Goal: Check status: Check status

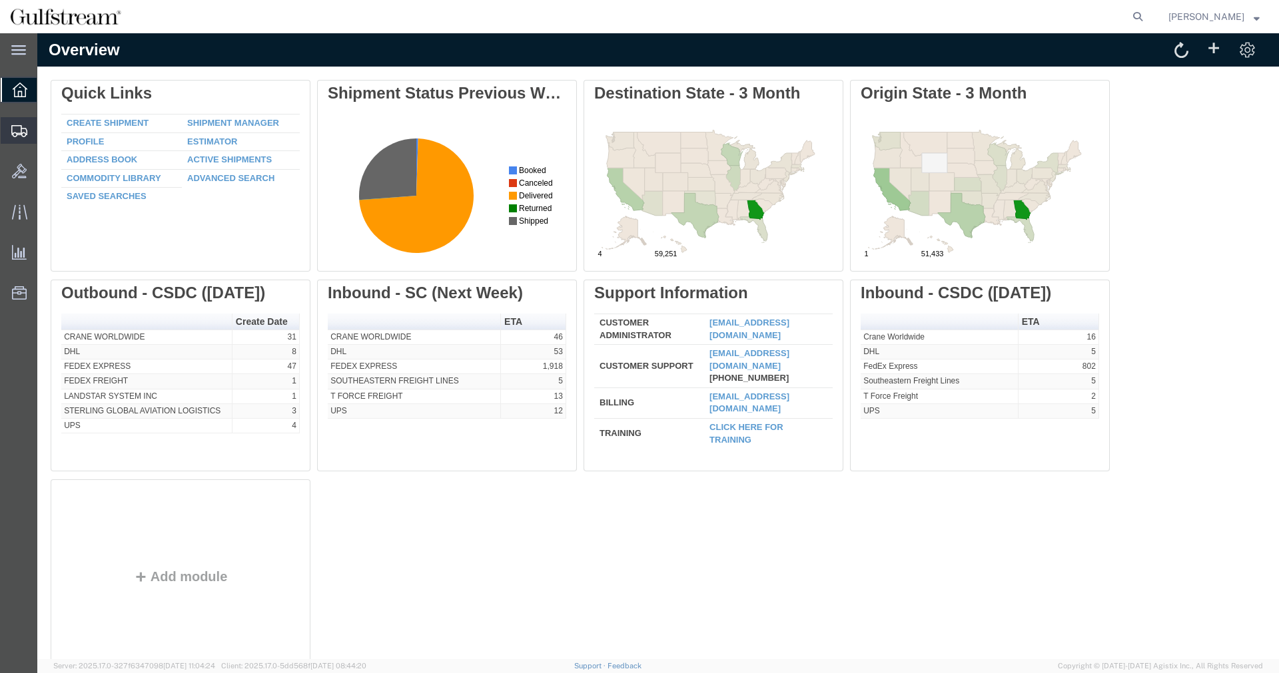
click at [19, 128] on icon at bounding box center [19, 131] width 16 height 12
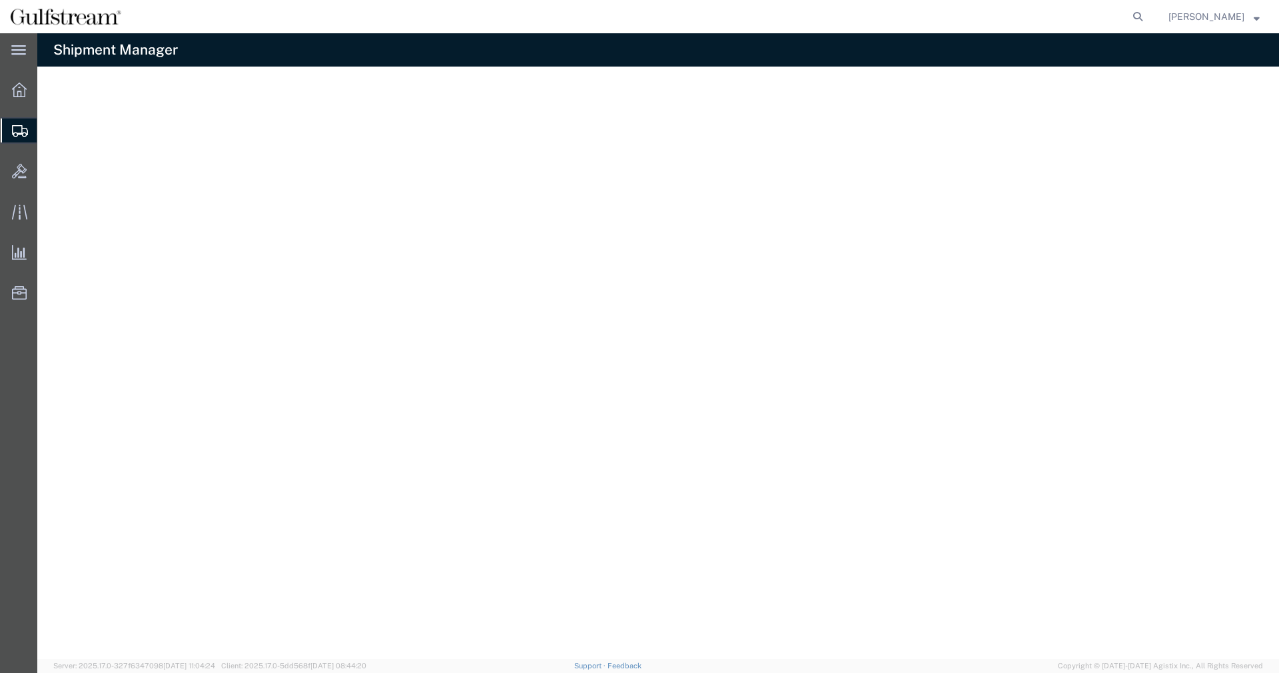
click at [0, 0] on span "Shipment Manager" at bounding box center [0, 0] width 0 height 0
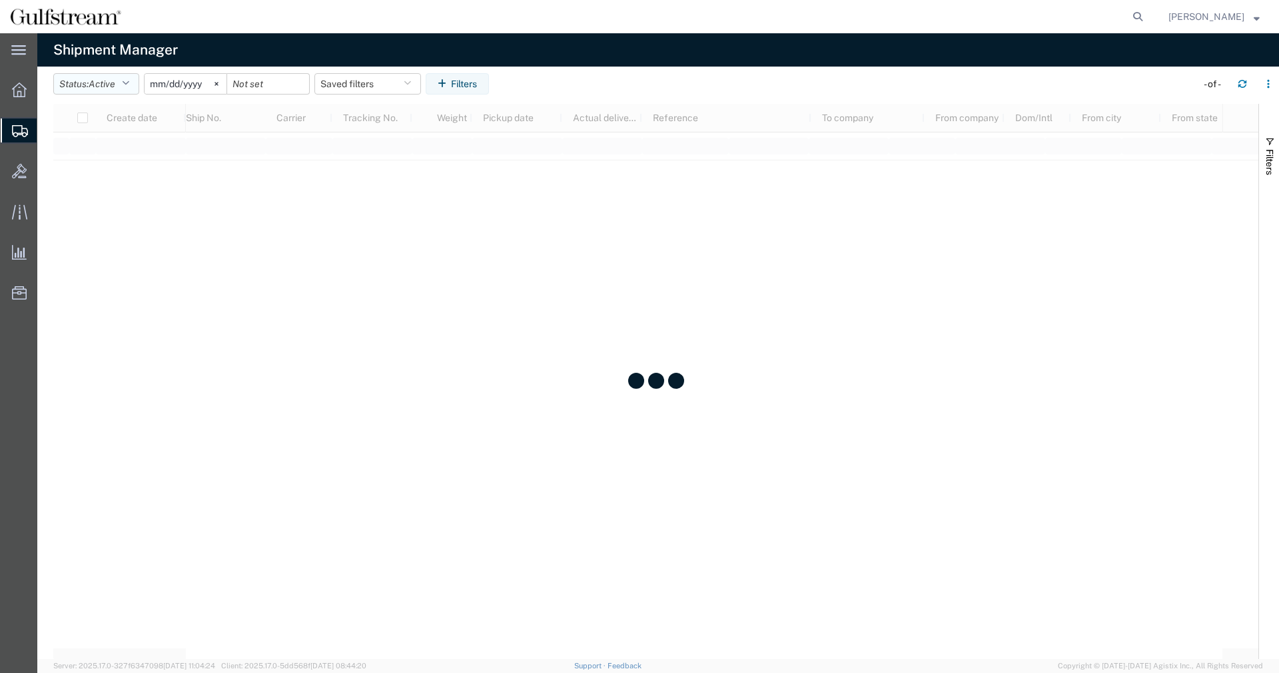
click at [127, 87] on icon "button" at bounding box center [125, 83] width 7 height 9
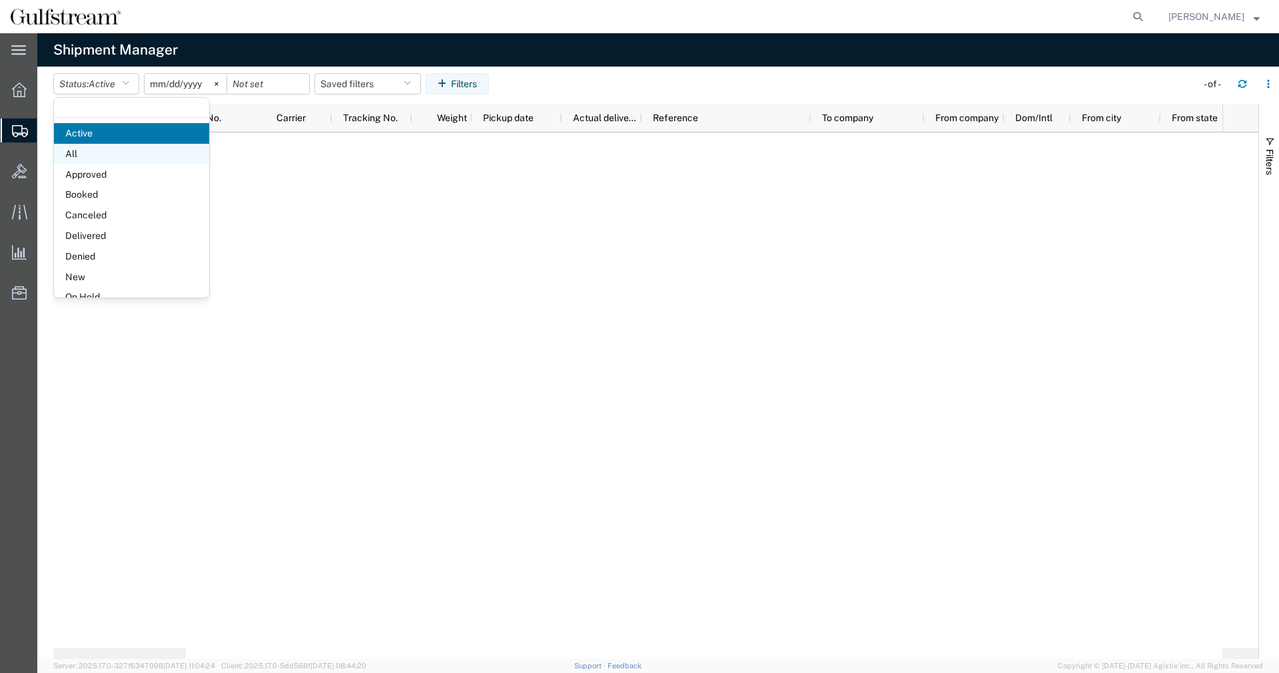
click at [112, 151] on span "All" at bounding box center [131, 154] width 155 height 21
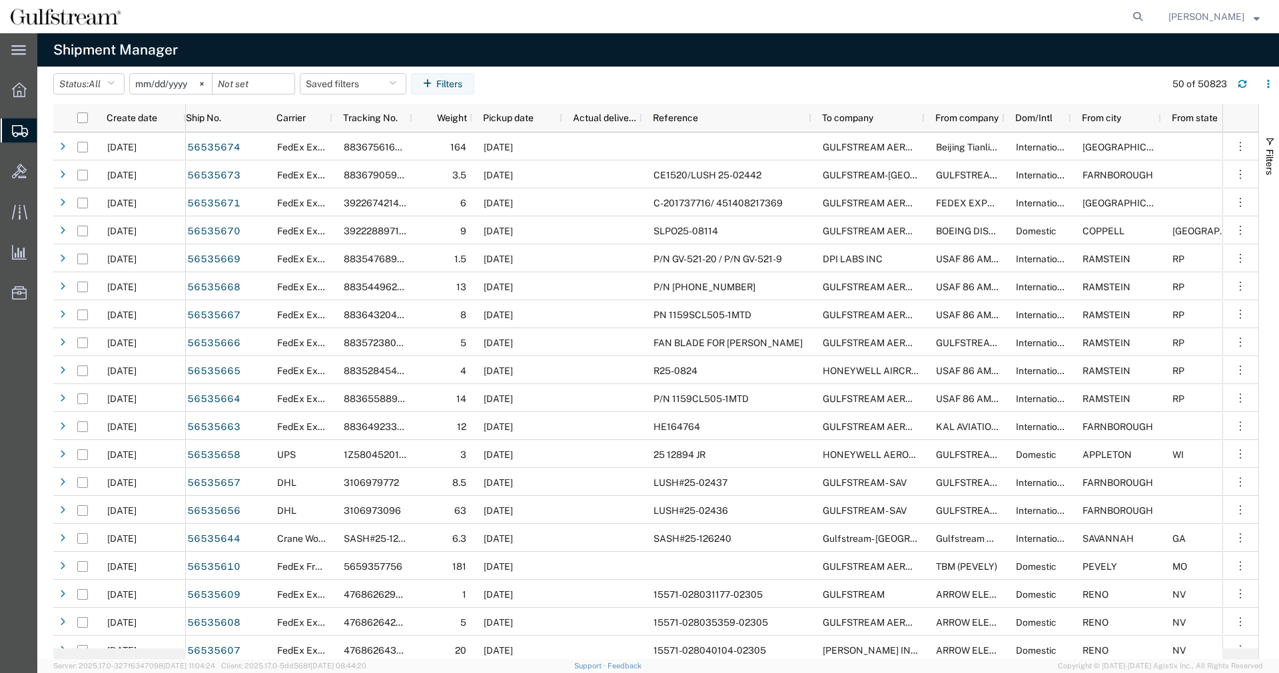
click at [148, 85] on input "[DATE]" at bounding box center [171, 84] width 82 height 20
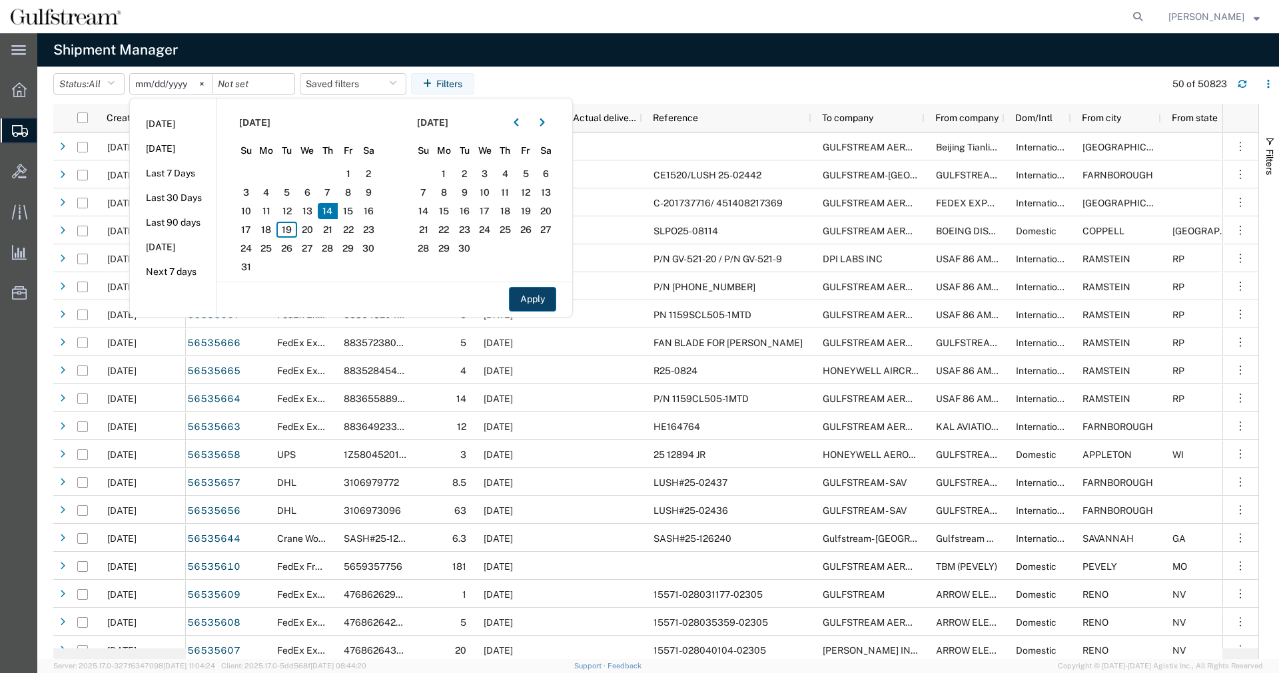
click at [550, 300] on button "Apply" at bounding box center [532, 299] width 47 height 25
type input "[DATE]"
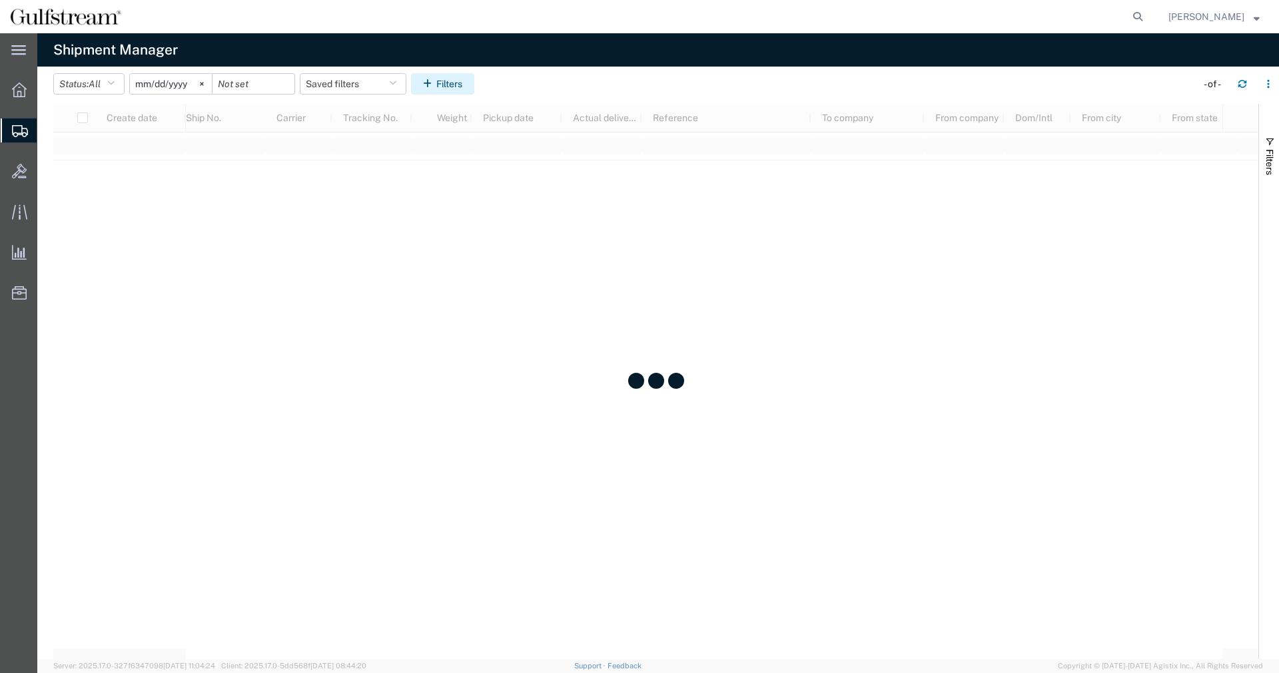
click at [474, 83] on button "Filters" at bounding box center [442, 83] width 63 height 21
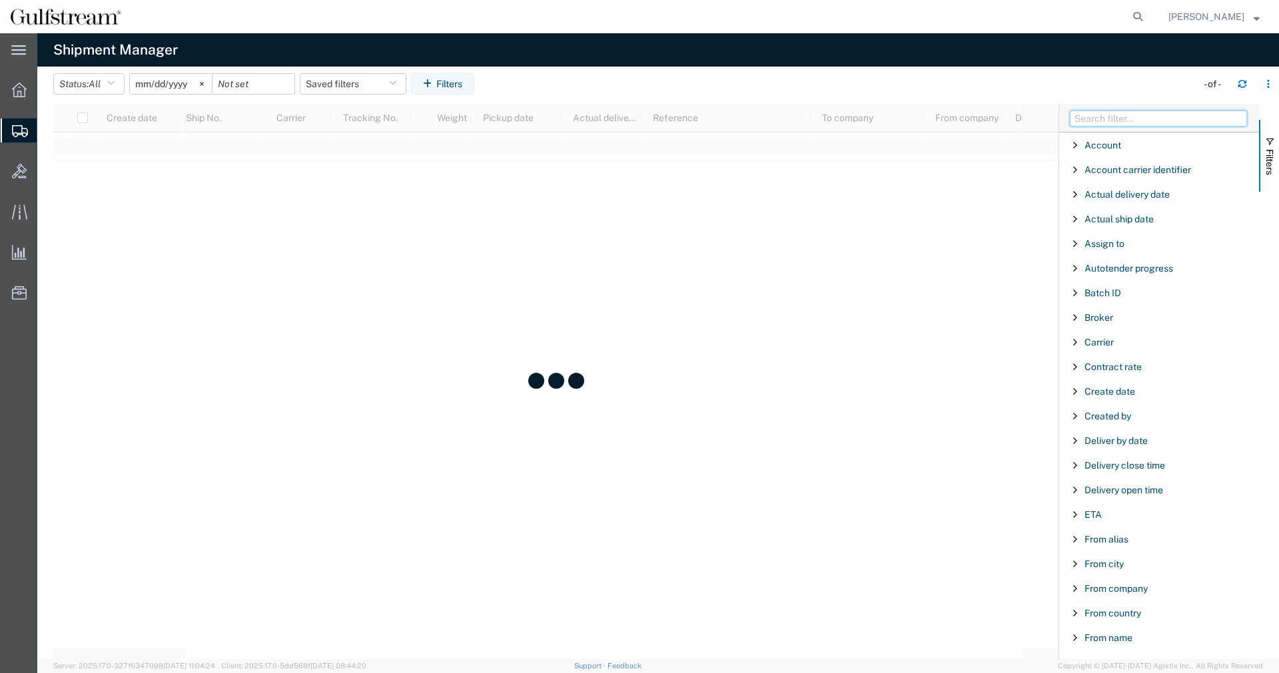
click at [1124, 121] on input "Filter Columns Input" at bounding box center [1158, 119] width 177 height 16
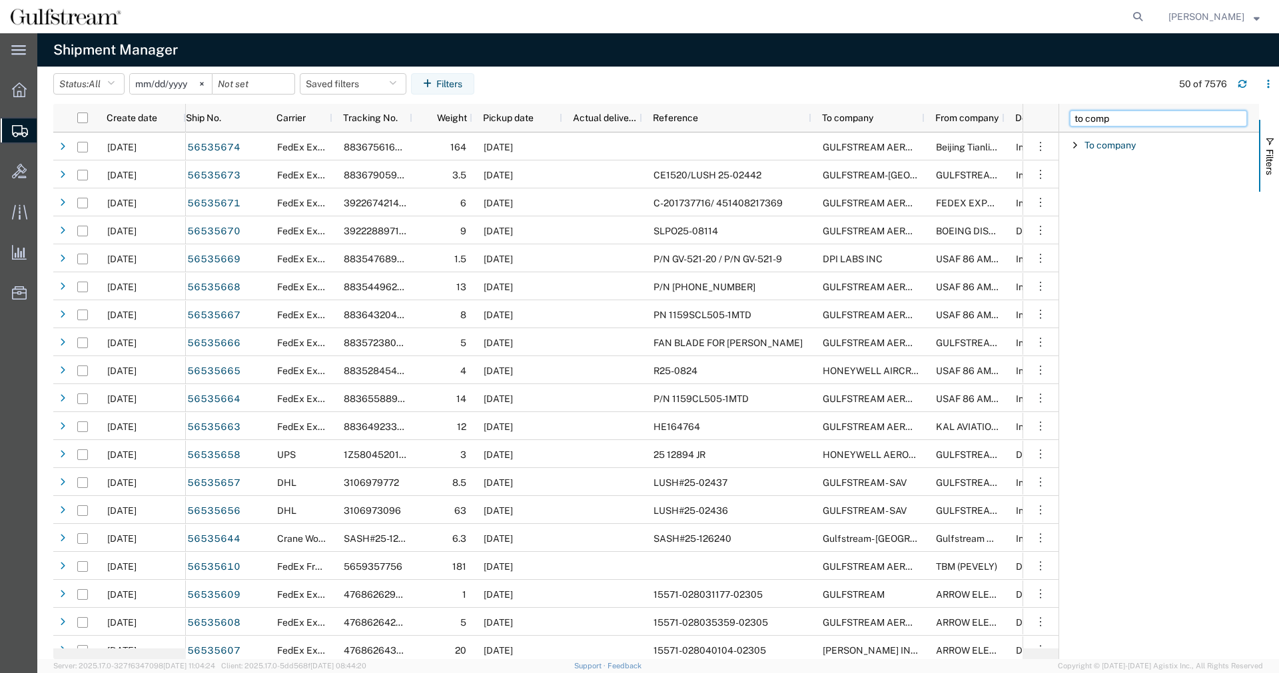
type input "to comp"
click at [1073, 143] on span "Filter List 1 Filters" at bounding box center [1075, 145] width 11 height 11
click at [1111, 173] on div "starts with" at bounding box center [1164, 179] width 175 height 16
click at [1132, 201] on input "Filter Value" at bounding box center [1164, 201] width 175 height 16
type input "h"
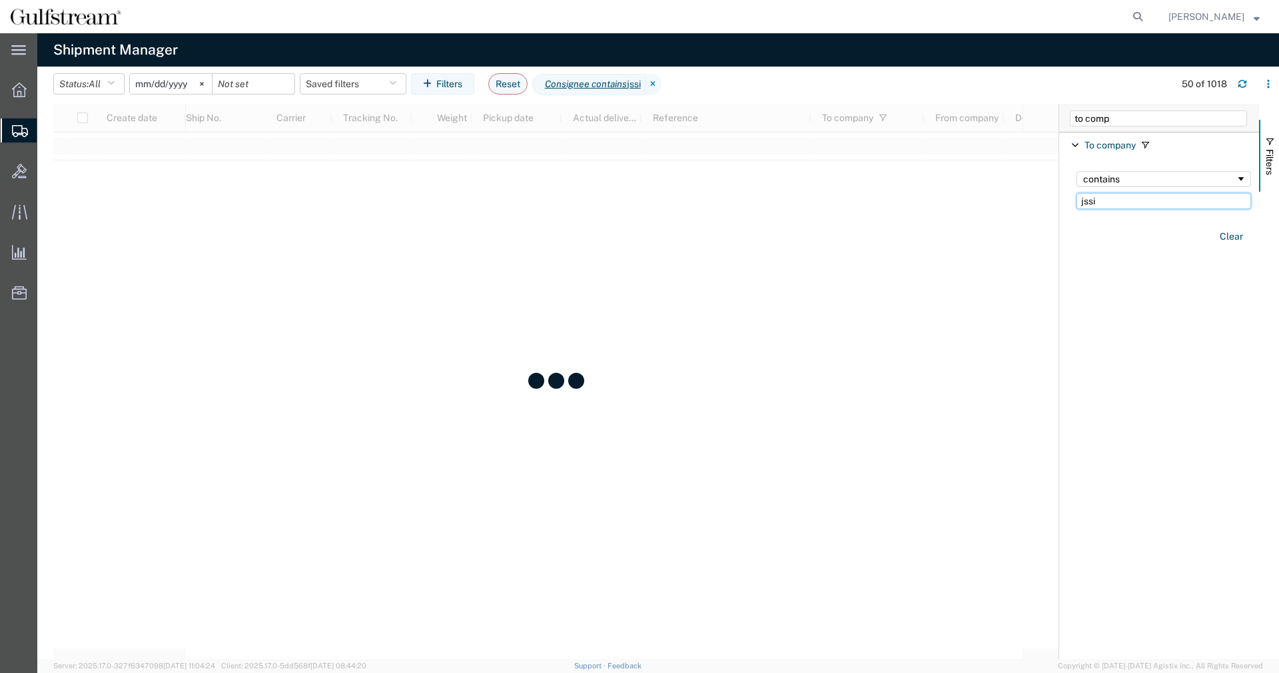
type input "jssi"
click at [1151, 290] on div "Account Enabled Account Account carrier identifier Enabled Account carrier iden…" at bounding box center [1159, 396] width 200 height 527
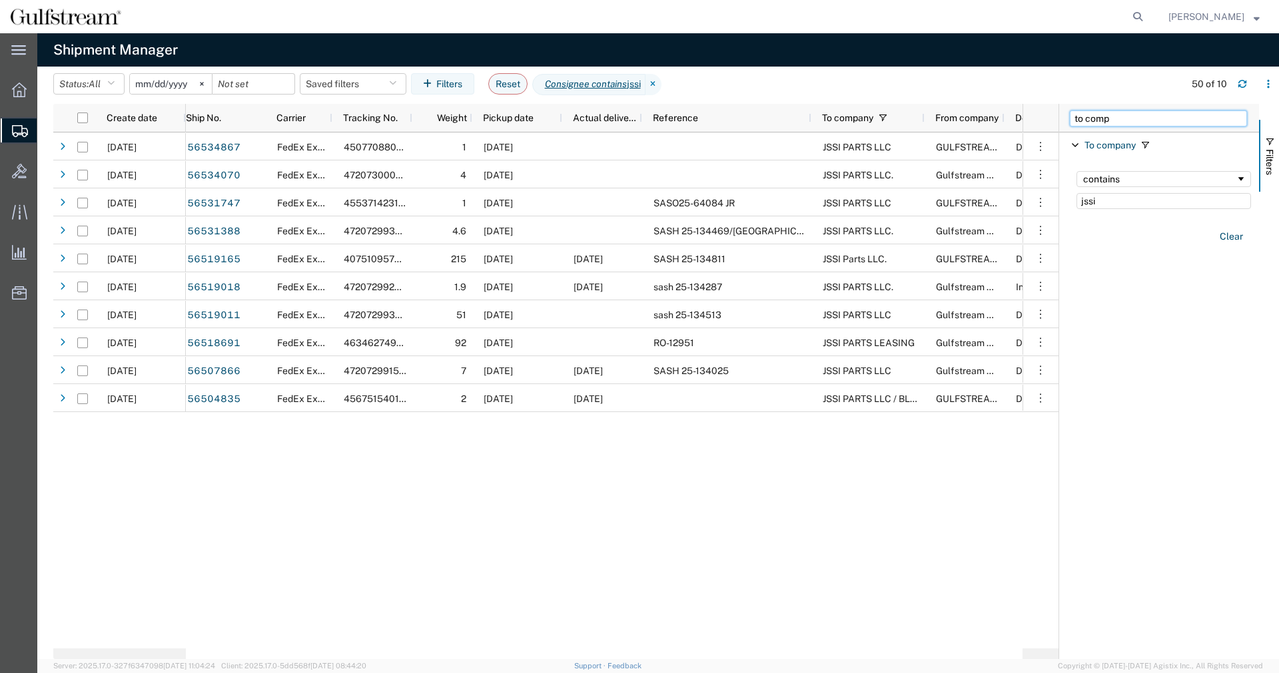
click at [1140, 120] on input "to comp" at bounding box center [1158, 119] width 177 height 16
drag, startPoint x: 1149, startPoint y: 117, endPoint x: 743, endPoint y: 133, distance: 406.7
click at [1070, 127] on input "to comp" at bounding box center [1158, 119] width 177 height 16
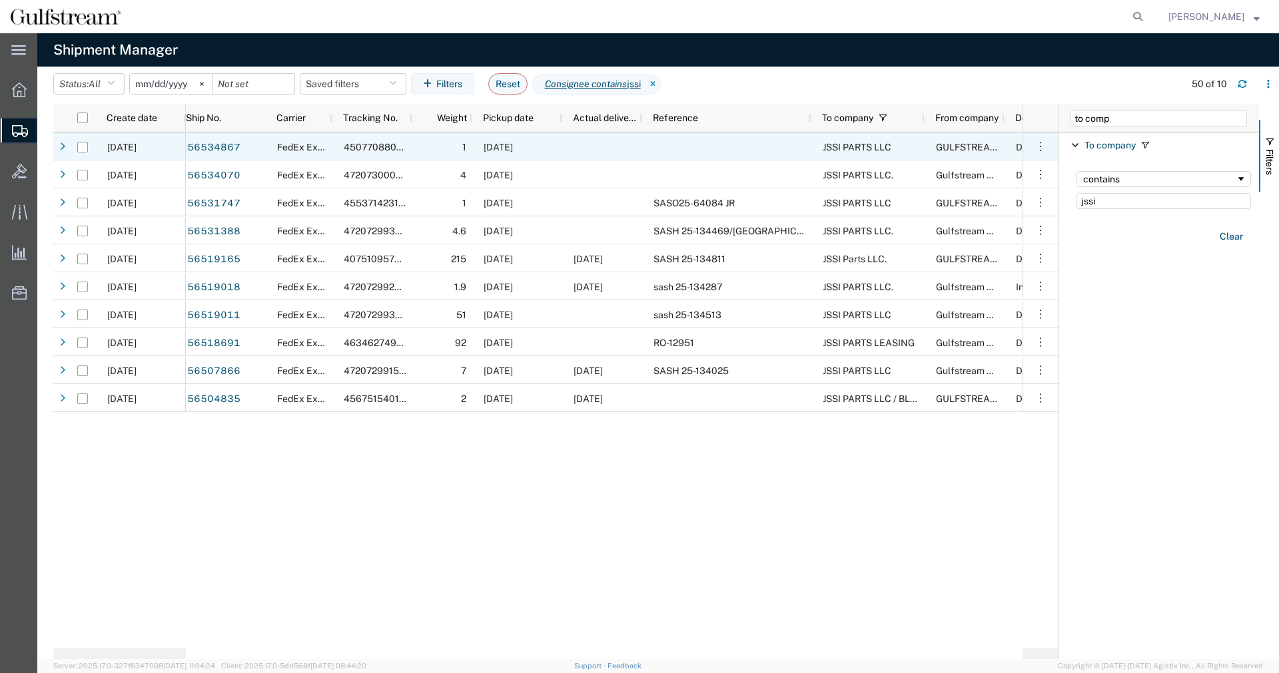
click at [513, 146] on span "[DATE]" at bounding box center [498, 147] width 29 height 11
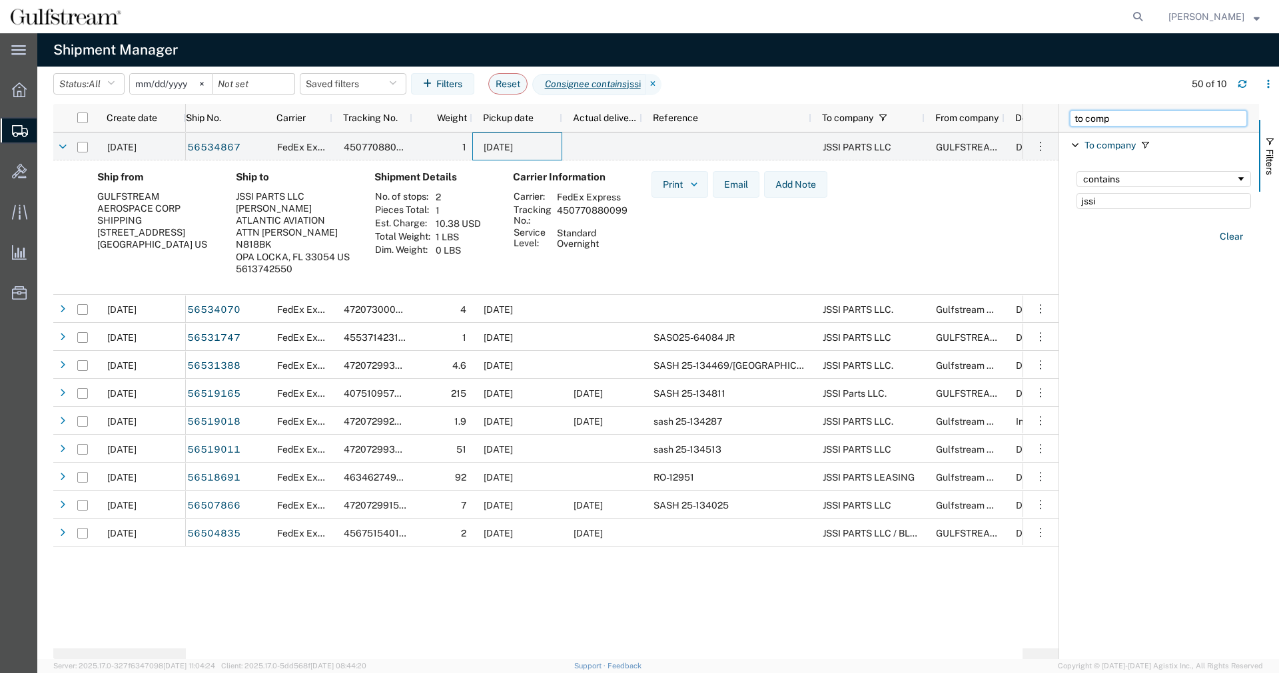
click at [1124, 114] on input "to comp" at bounding box center [1158, 119] width 177 height 16
click at [1102, 120] on input "to comp" at bounding box center [1158, 119] width 177 height 16
type input "to state"
click at [1068, 147] on div "To state" at bounding box center [1159, 145] width 200 height 24
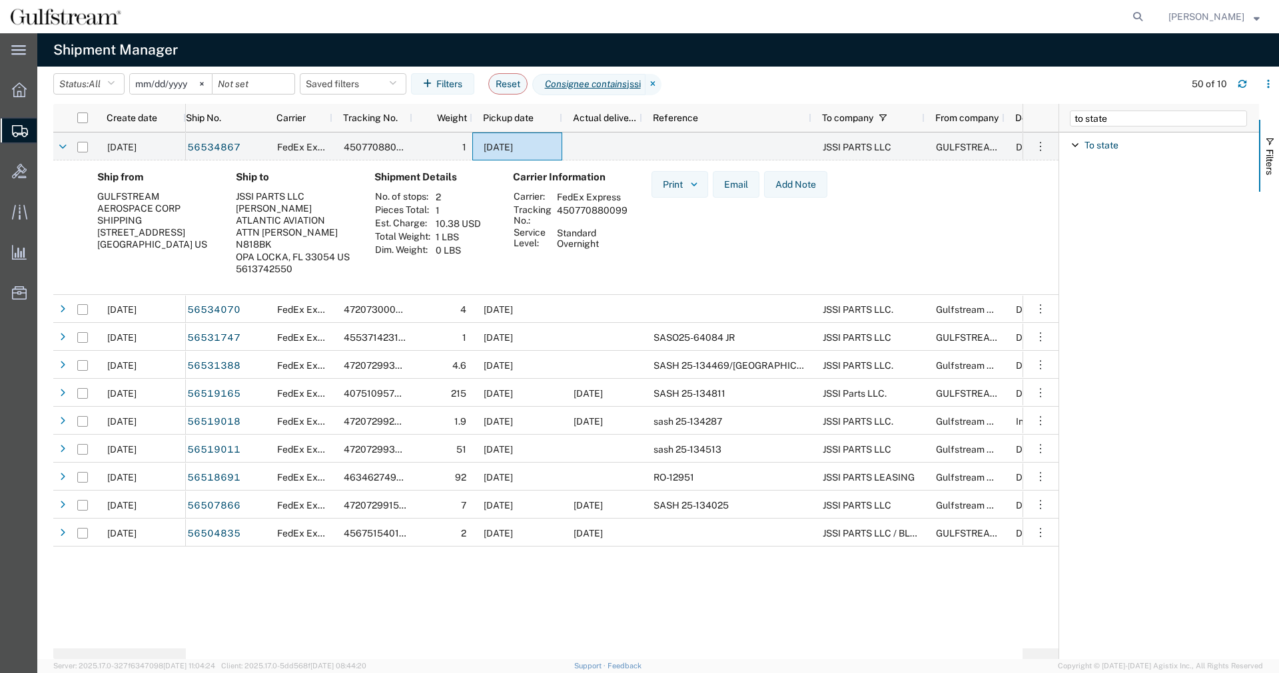
click at [1074, 147] on span "Filter List 1 Filters" at bounding box center [1075, 145] width 11 height 11
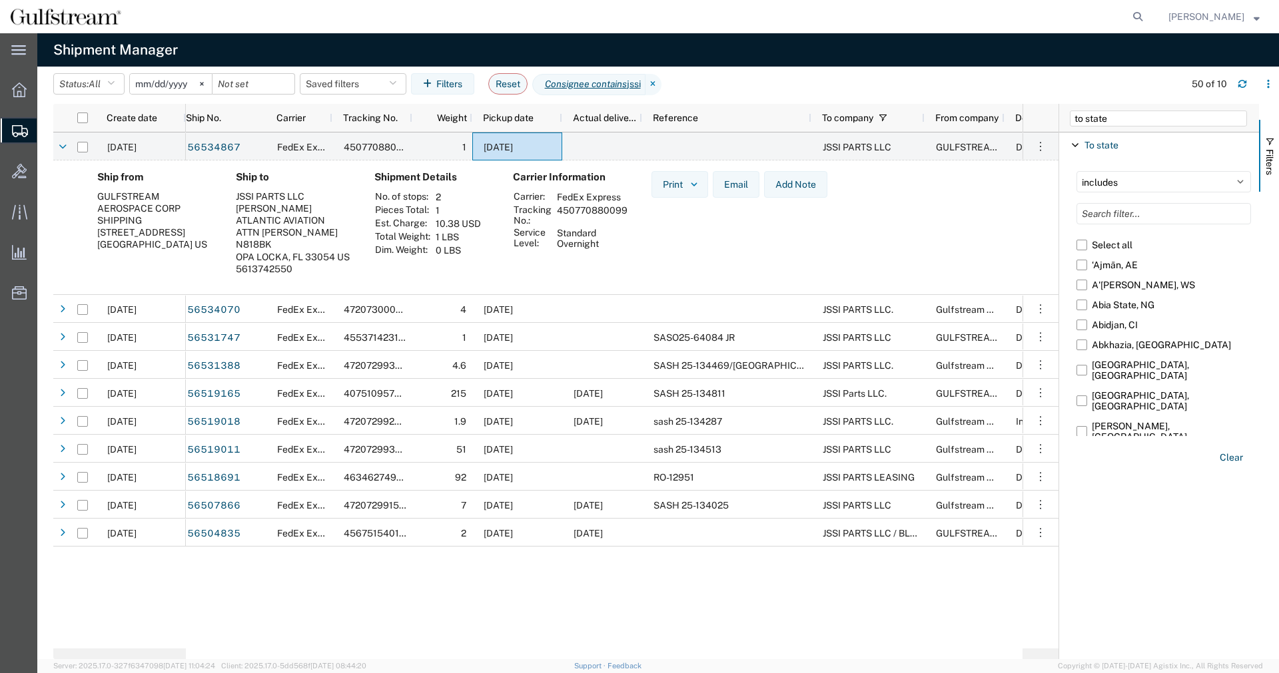
click at [1075, 147] on span "Filter List 1 Filters" at bounding box center [1075, 145] width 11 height 11
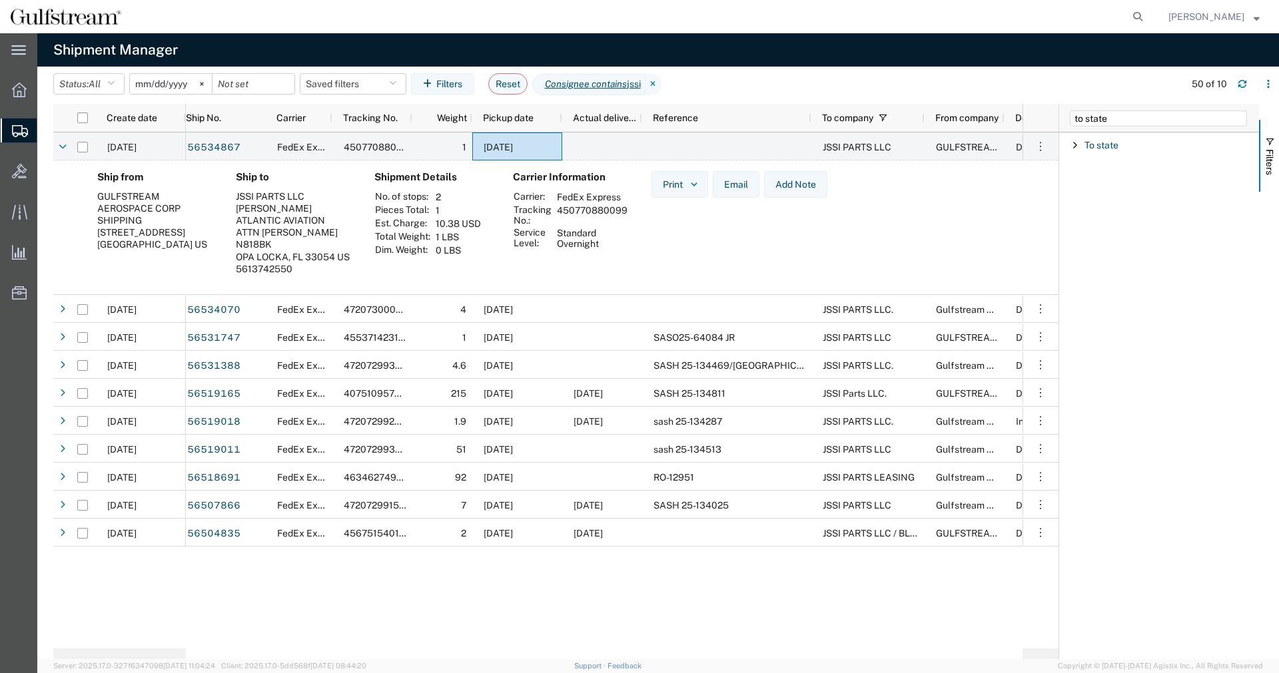
click at [1075, 145] on span "Filter List 1 Filters" at bounding box center [1075, 145] width 11 height 11
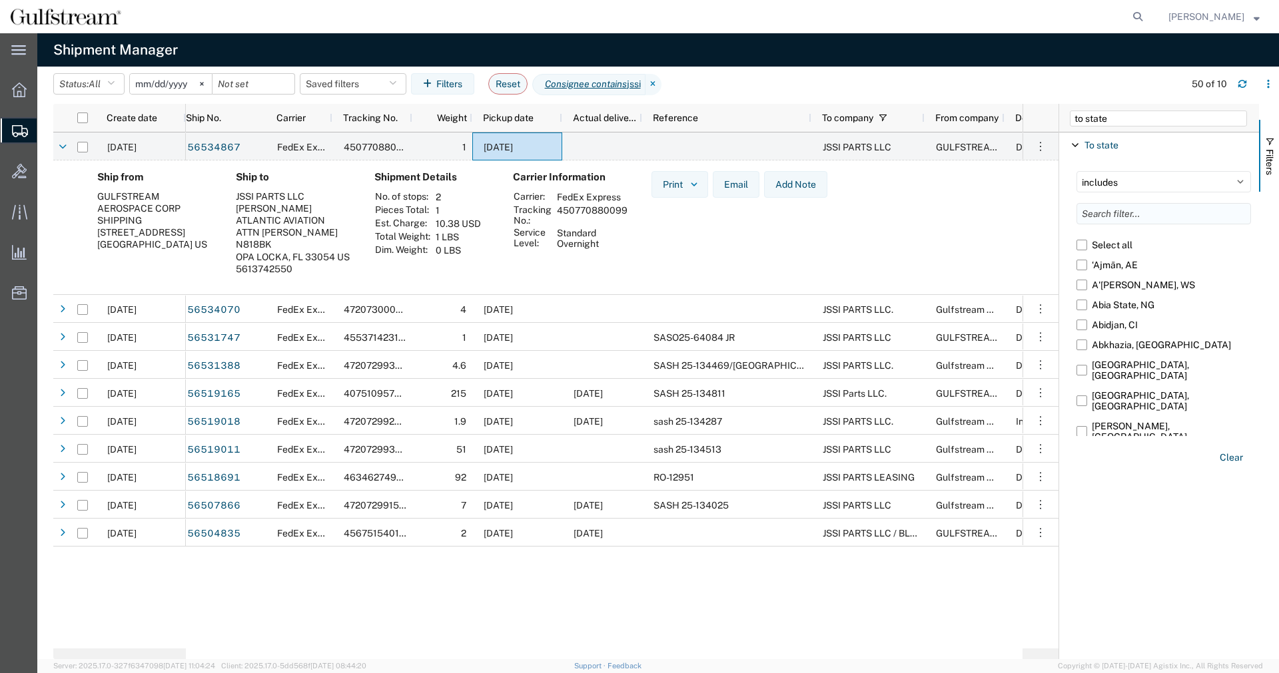
click at [1139, 209] on input "Filter List 1 Filters" at bounding box center [1164, 213] width 175 height 21
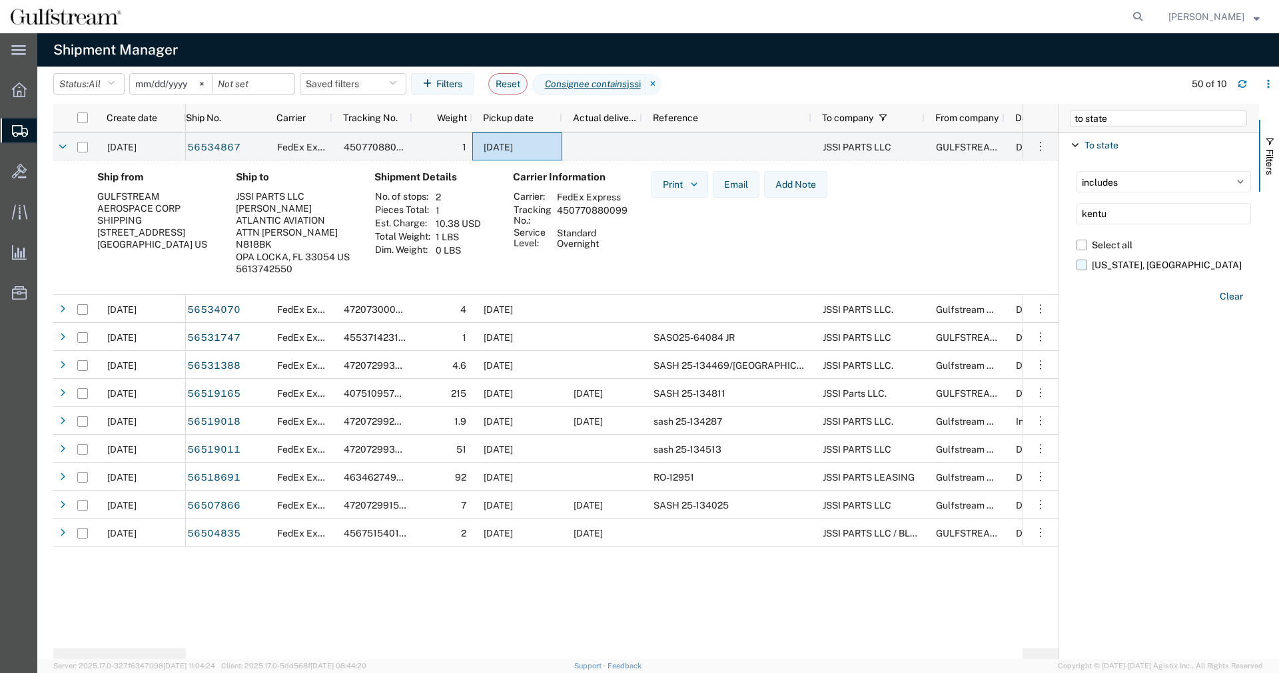
type input "kentu"
click at [1079, 268] on label "[US_STATE], [GEOGRAPHIC_DATA]" at bounding box center [1164, 265] width 175 height 20
click at [0, 0] on input "[US_STATE], [GEOGRAPHIC_DATA]" at bounding box center [0, 0] width 0 height 0
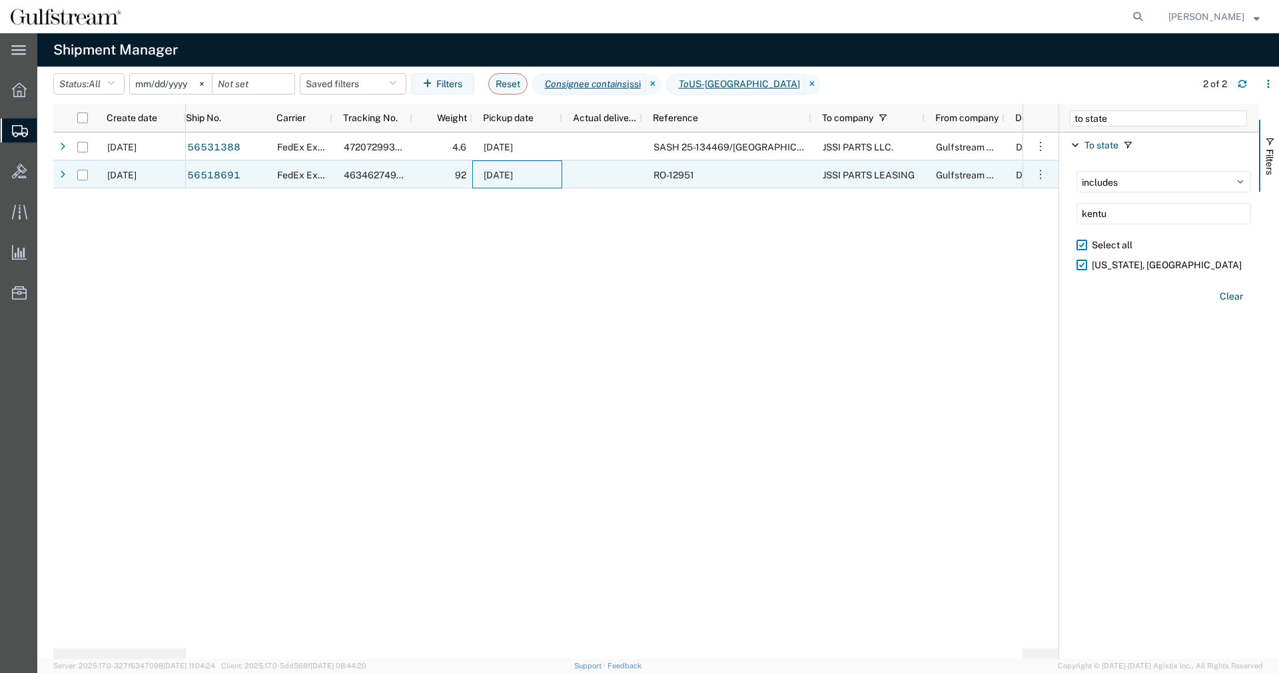
click at [513, 175] on span "[DATE]" at bounding box center [498, 175] width 29 height 11
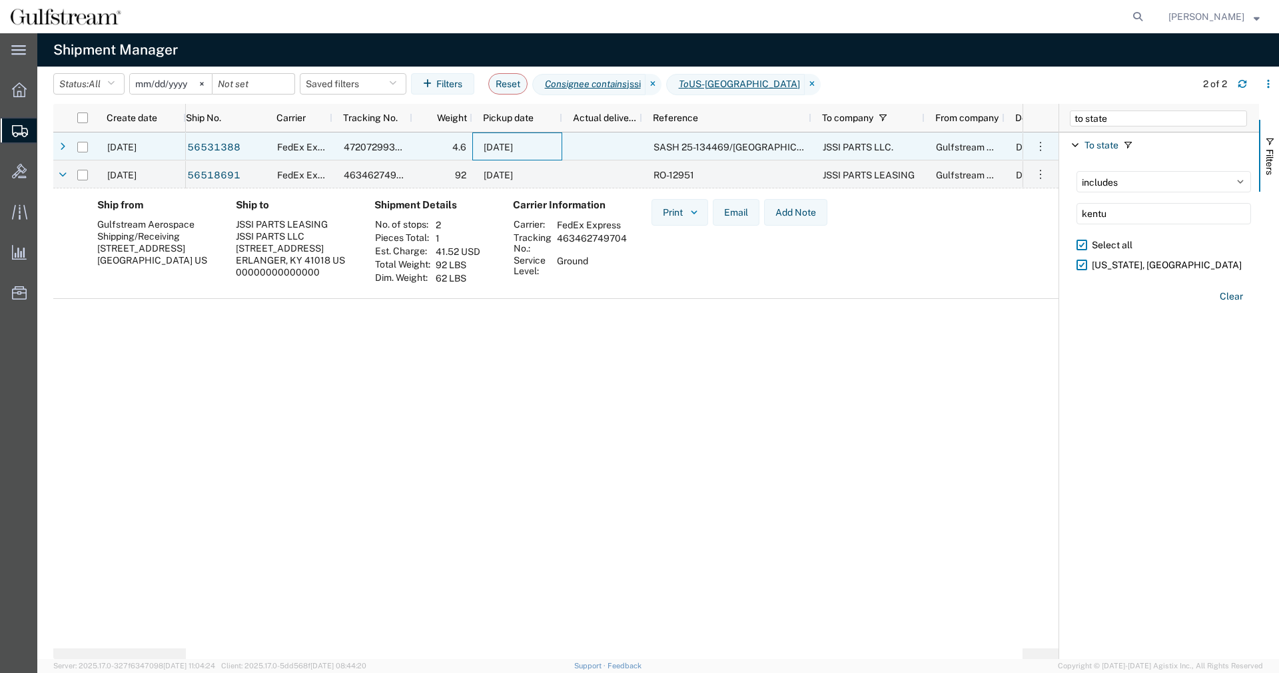
click at [513, 145] on span "[DATE]" at bounding box center [498, 147] width 29 height 11
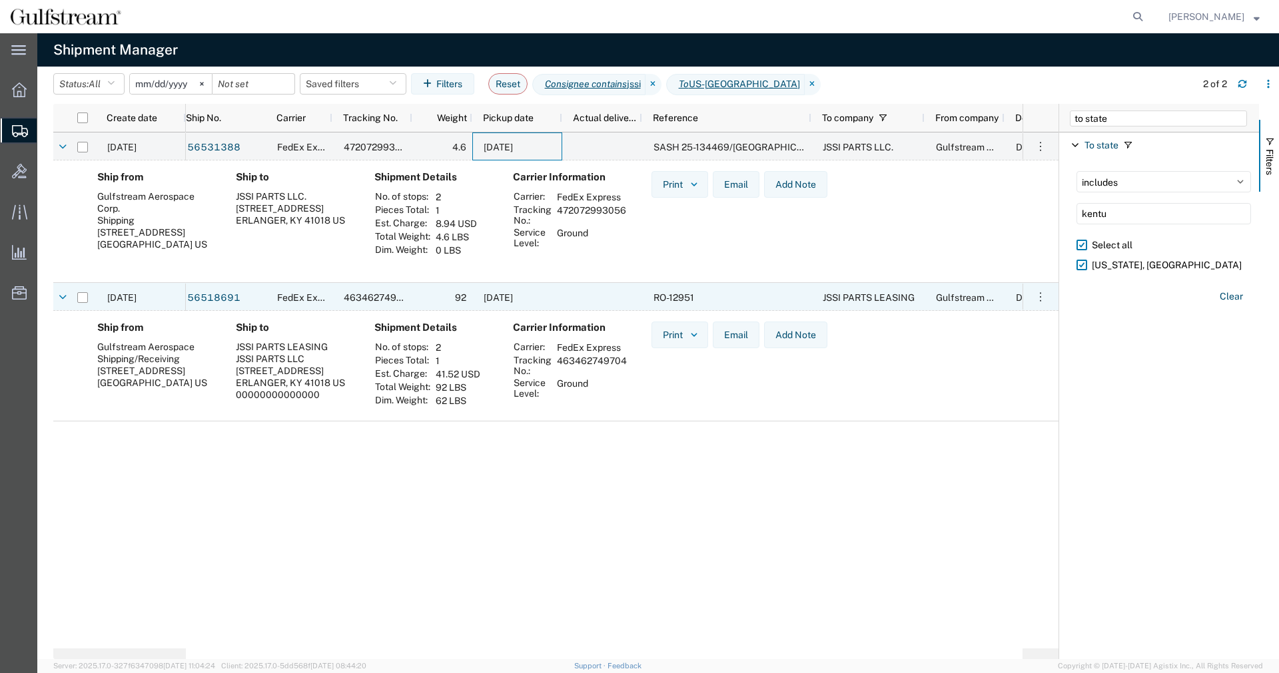
click at [550, 294] on div "[DATE]" at bounding box center [517, 297] width 90 height 28
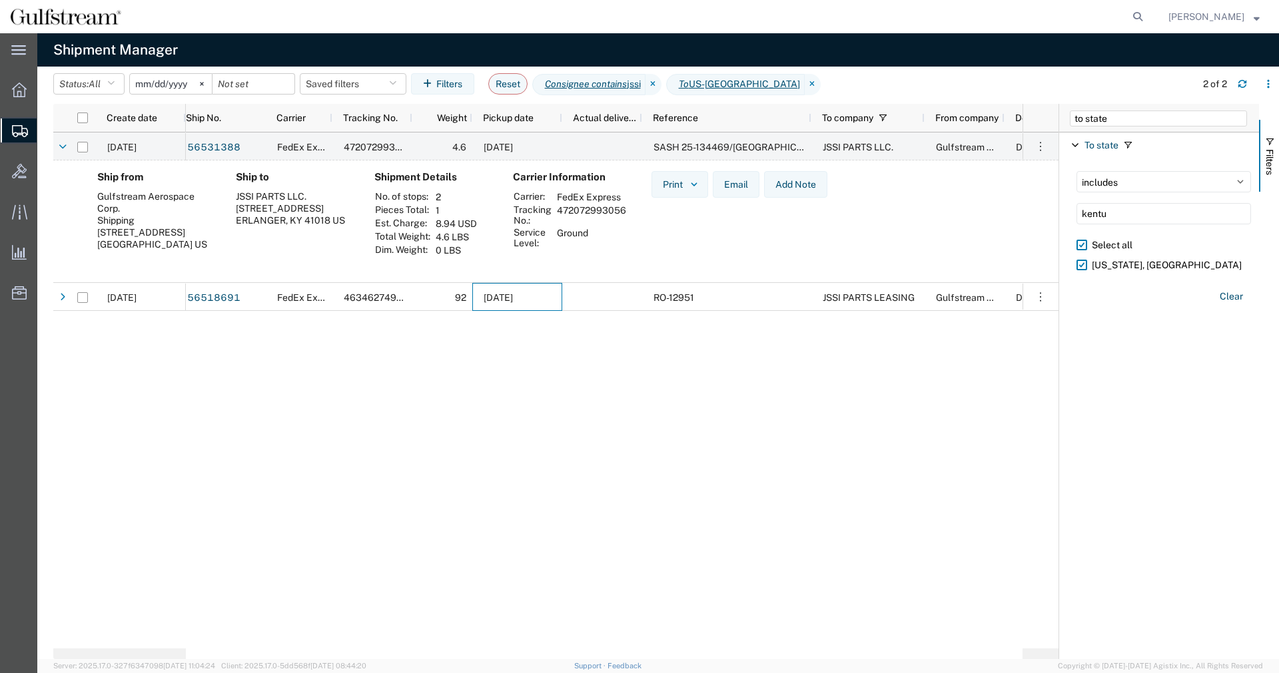
click at [165, 81] on input "[DATE]" at bounding box center [171, 84] width 82 height 20
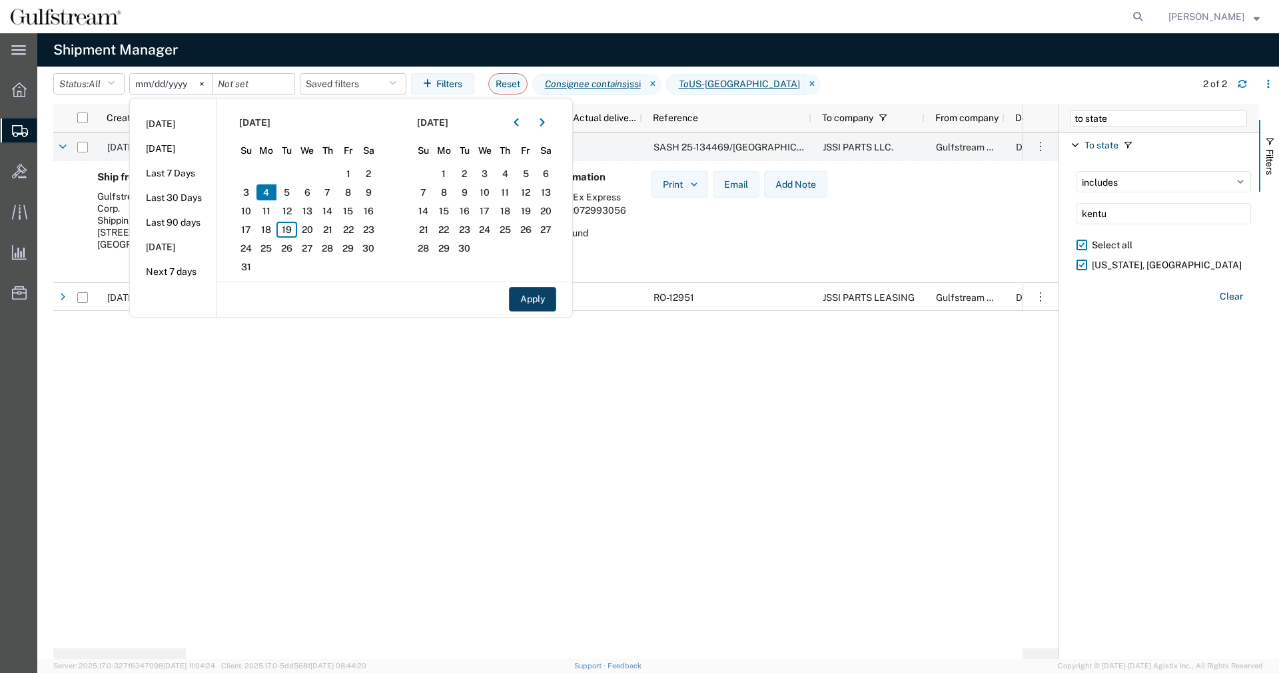
click at [517, 297] on button "Apply" at bounding box center [532, 299] width 47 height 25
type input "[DATE]"
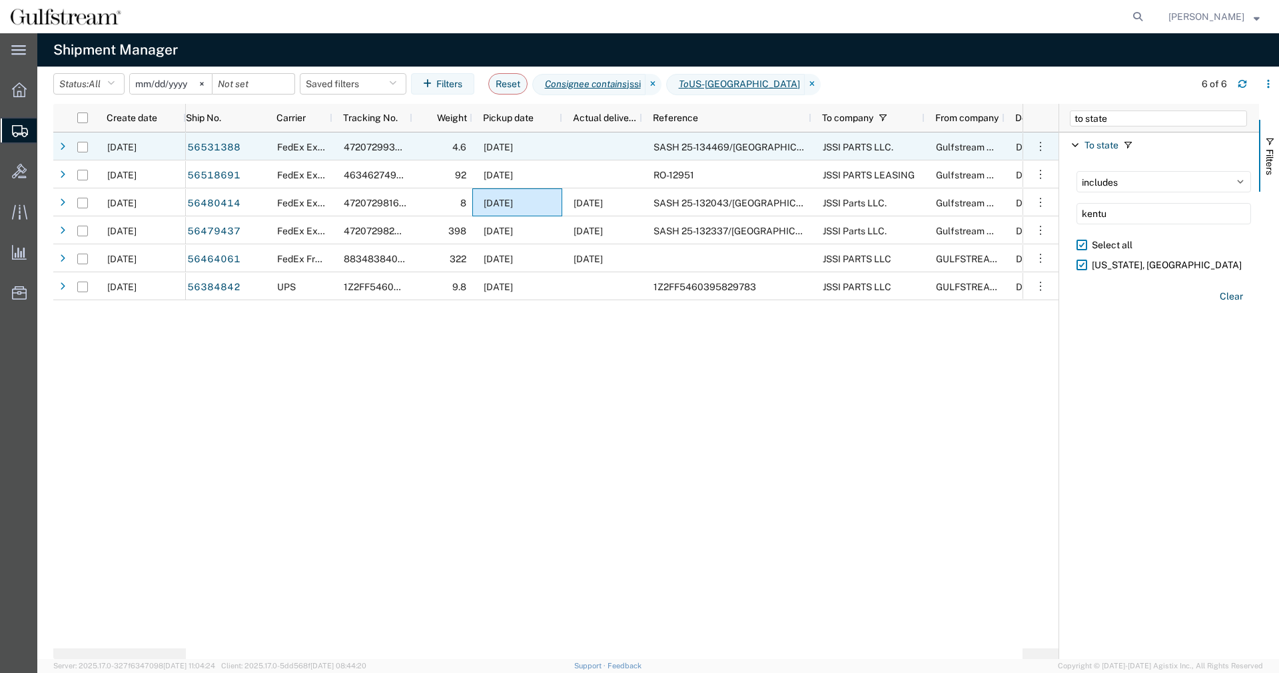
click at [513, 146] on span "[DATE]" at bounding box center [498, 147] width 29 height 11
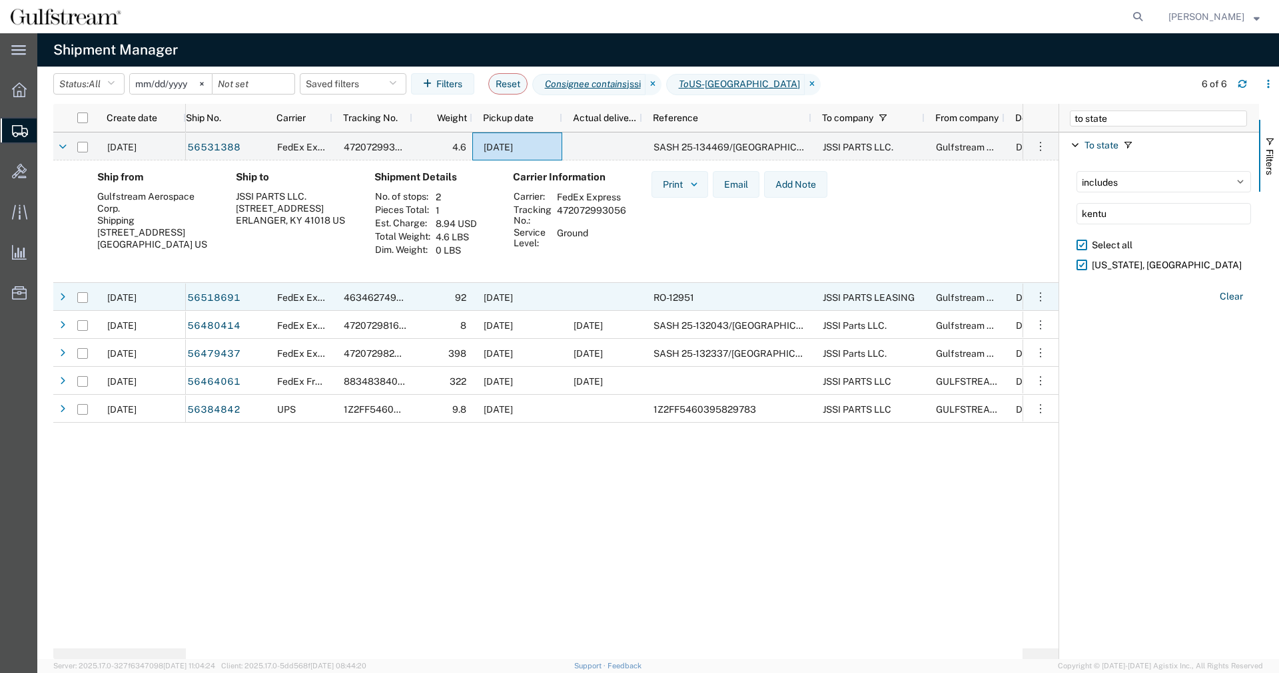
click at [594, 302] on div at bounding box center [602, 297] width 80 height 28
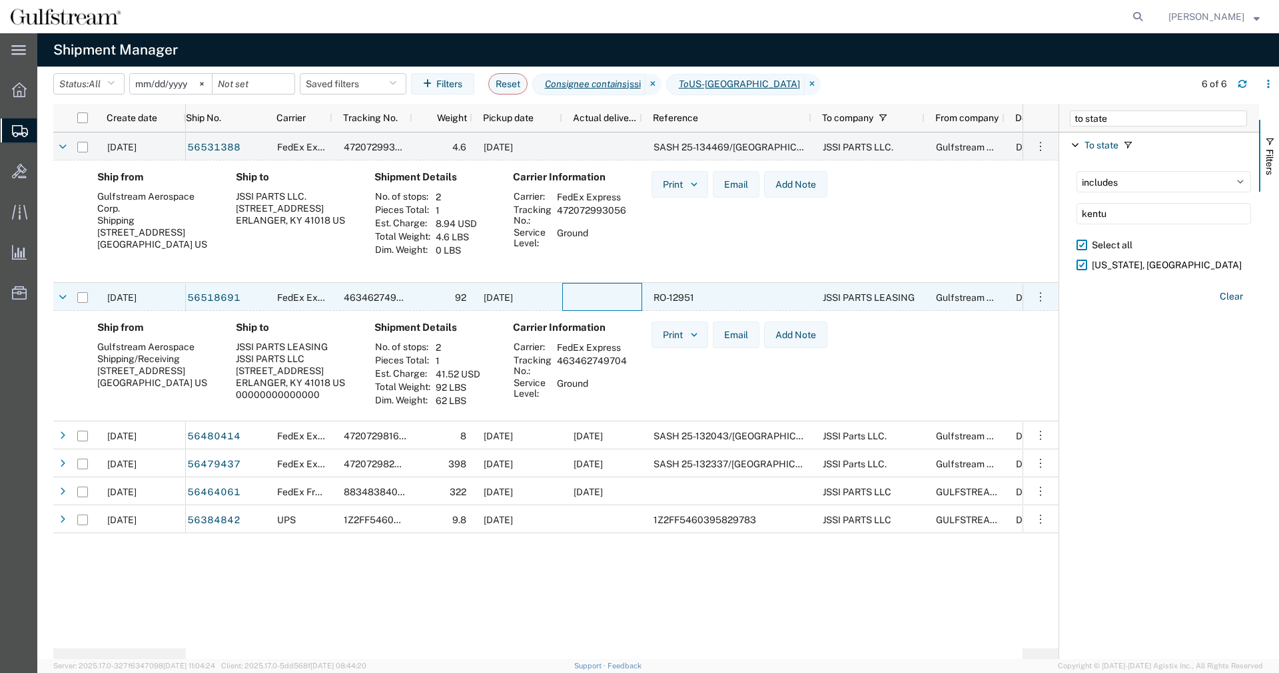
click at [595, 302] on div at bounding box center [602, 297] width 80 height 28
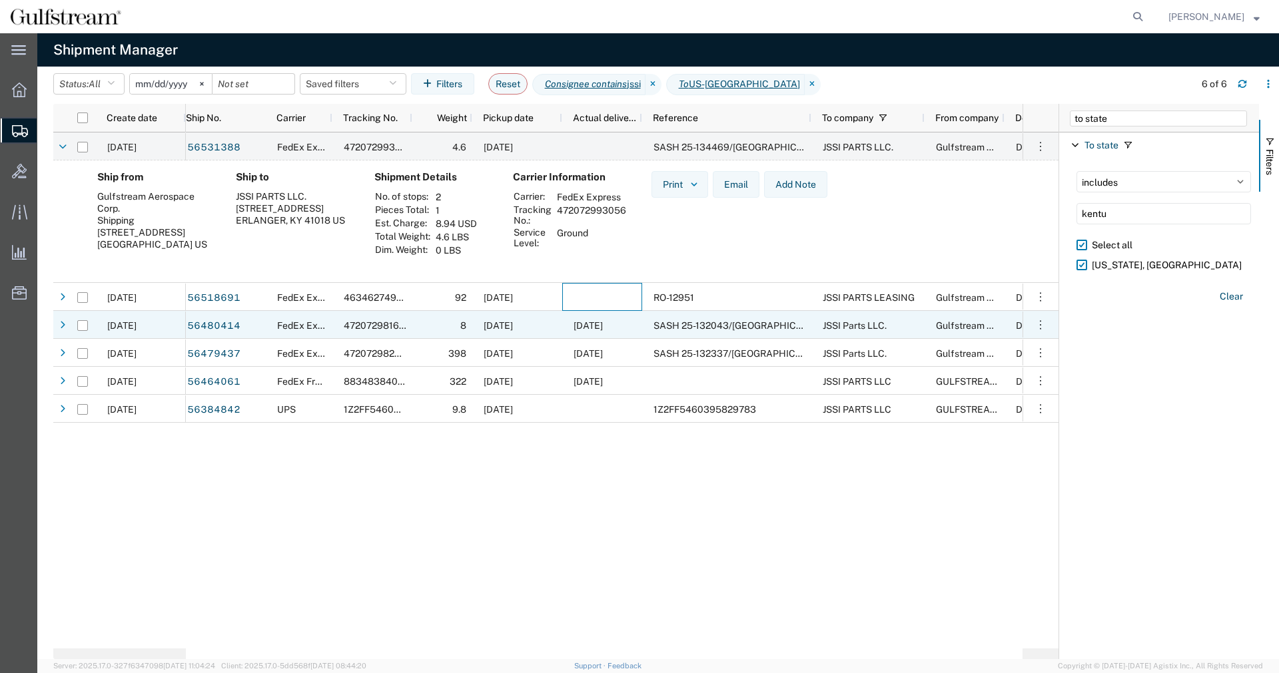
click at [590, 322] on span "[DATE]" at bounding box center [588, 325] width 29 height 11
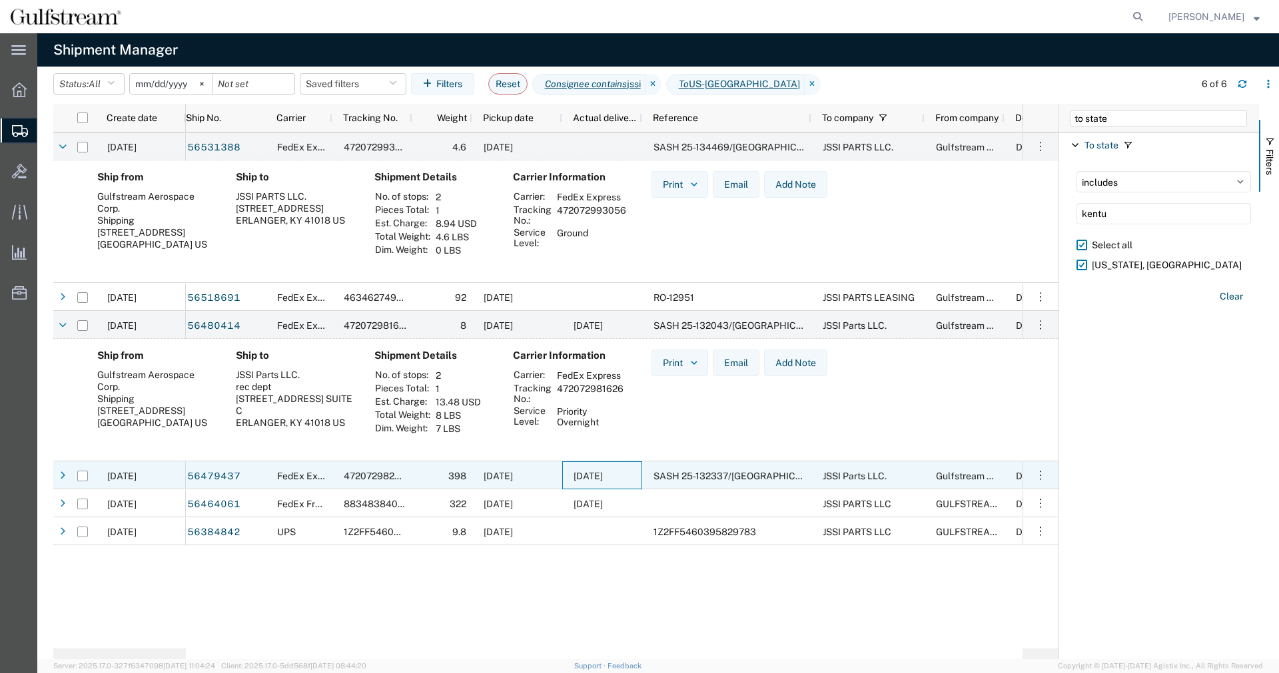
click at [618, 470] on div "[DATE]" at bounding box center [602, 476] width 80 height 28
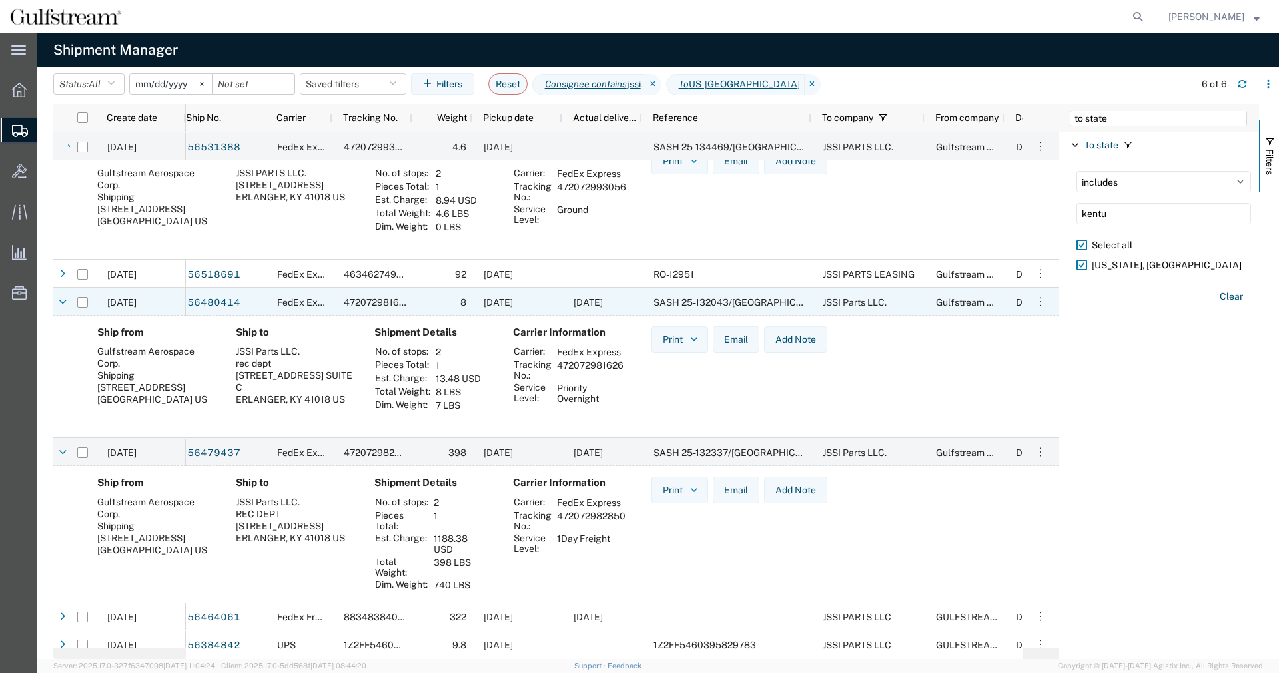
scroll to position [23, 0]
drag, startPoint x: 1031, startPoint y: 238, endPoint x: 1042, endPoint y: 326, distance: 88.6
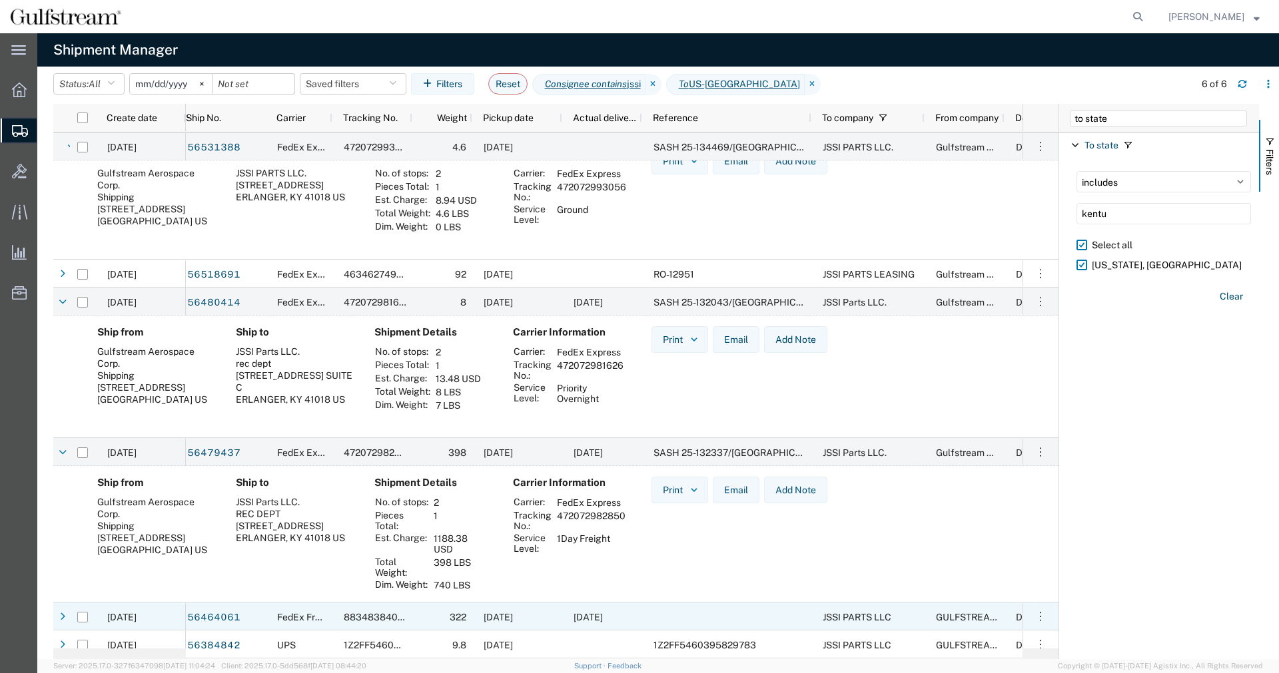
click at [544, 607] on div "[DATE]" at bounding box center [517, 617] width 90 height 28
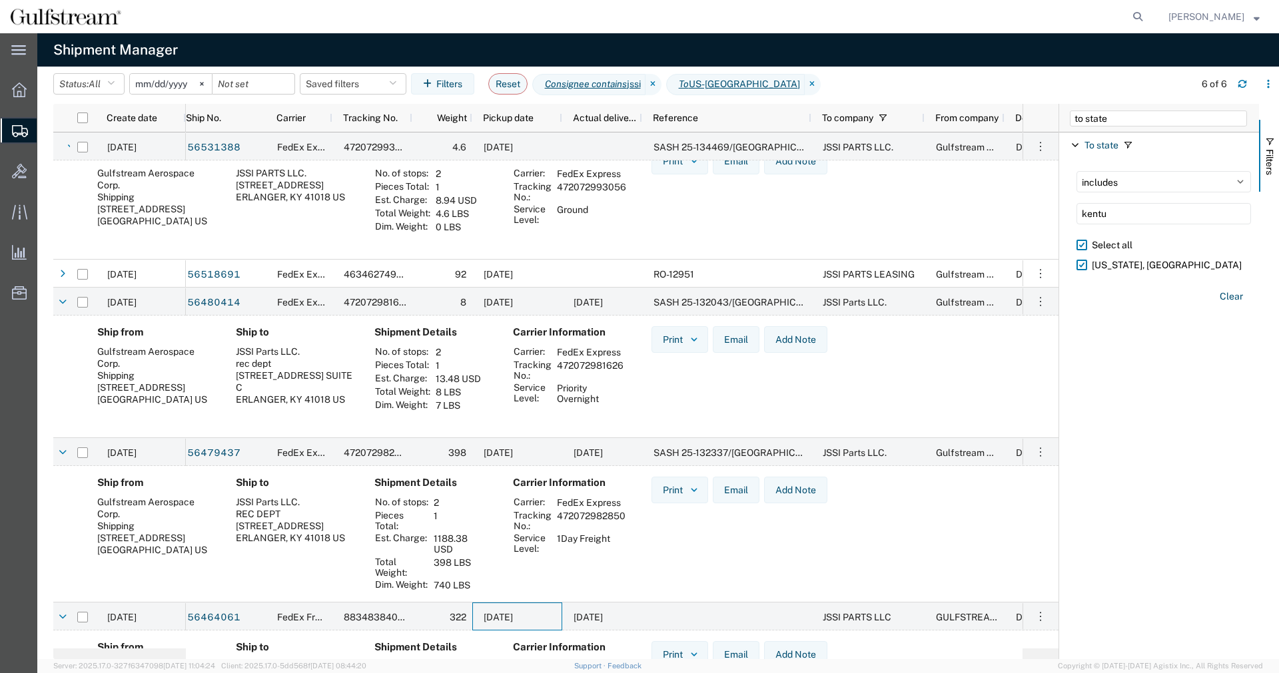
scroll to position [129, 0]
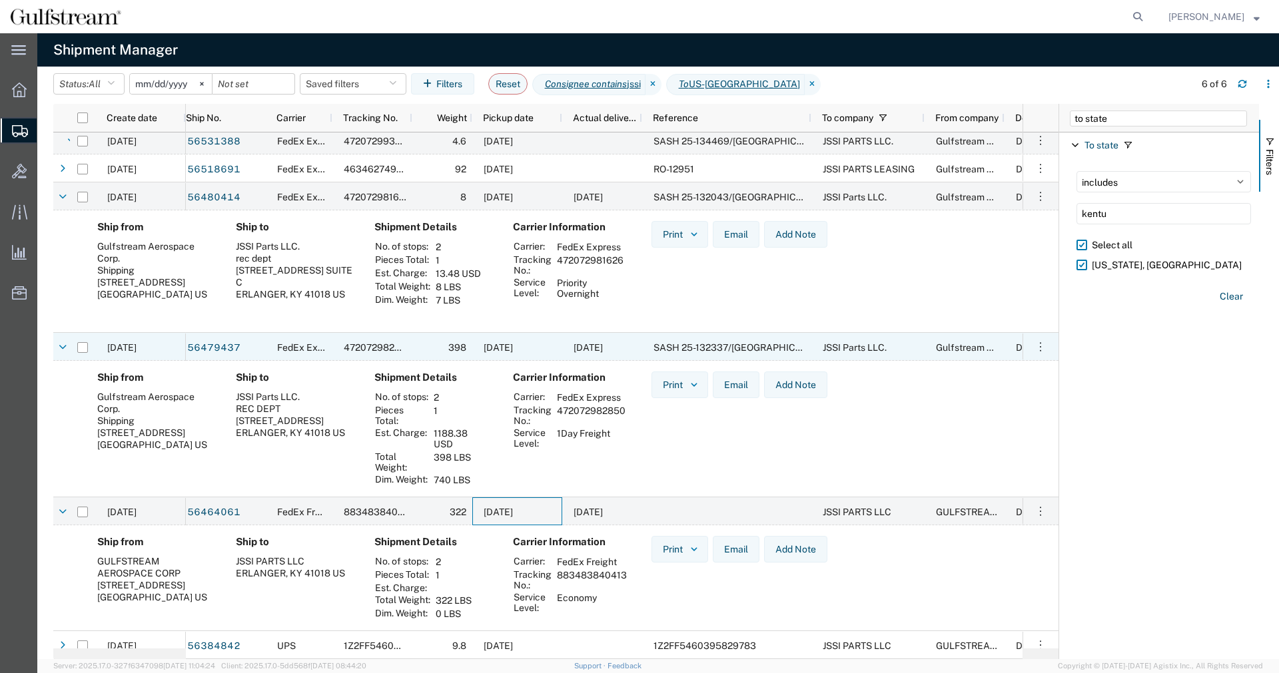
click at [267, 346] on div "FedEx Express" at bounding box center [299, 347] width 67 height 28
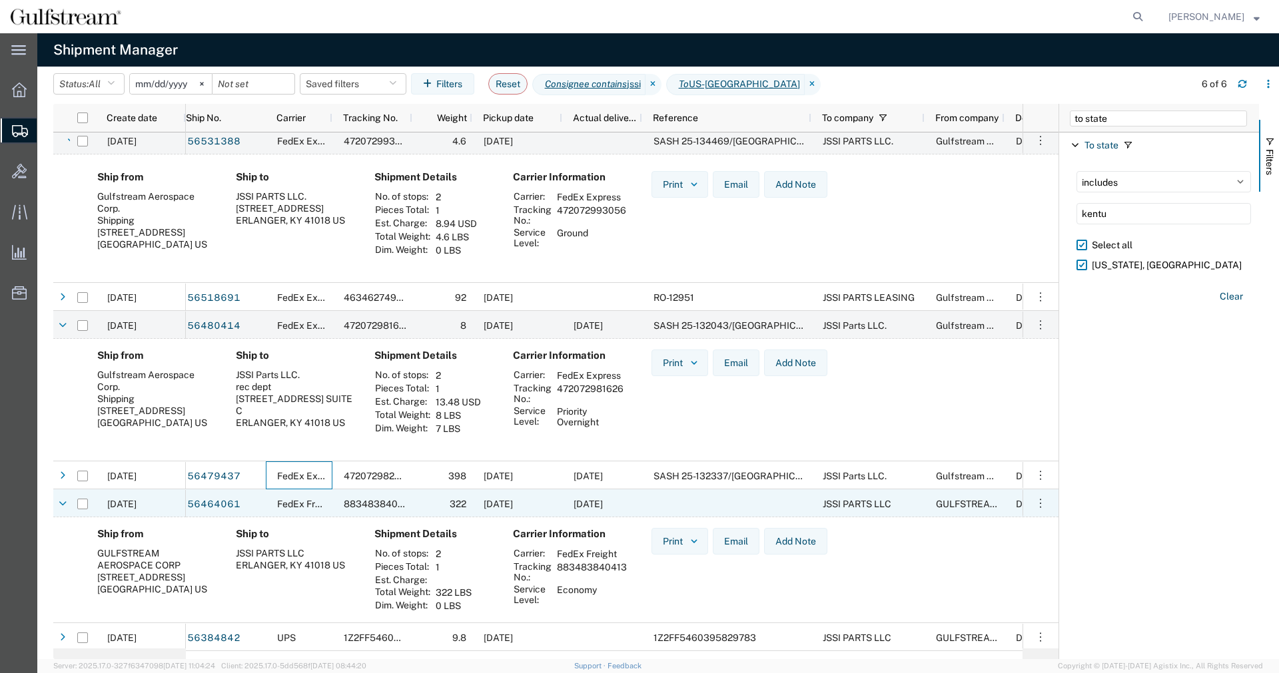
click at [397, 502] on span "883483840413" at bounding box center [379, 504] width 70 height 11
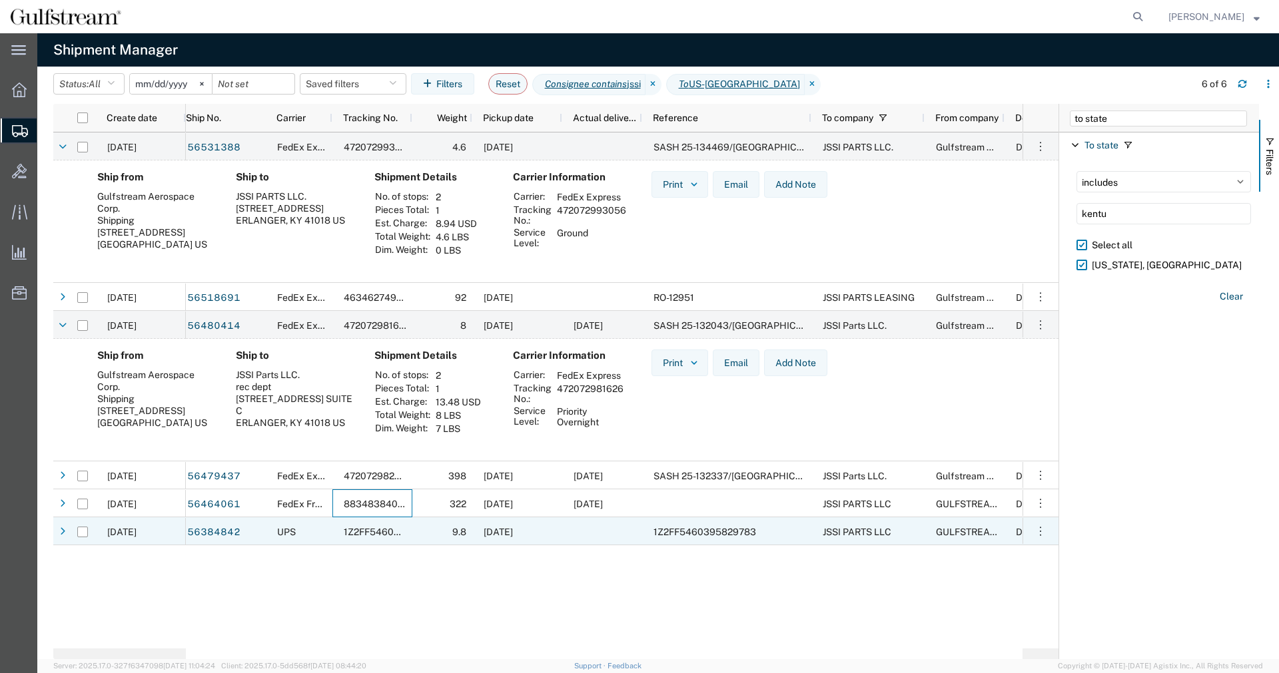
click at [398, 538] on div "1Z2FF5460395829783" at bounding box center [372, 532] width 80 height 28
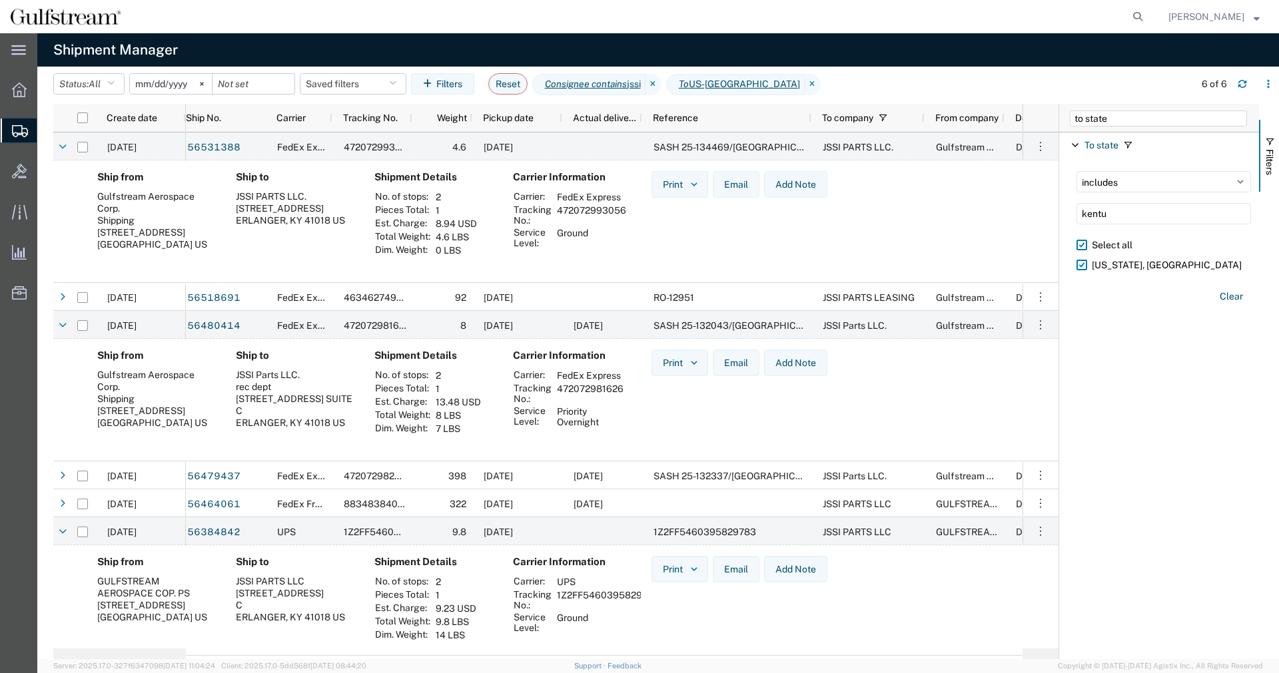
click at [602, 598] on td "1Z2FF5460395829783" at bounding box center [608, 600] width 112 height 23
copy td "1Z2FF5460395829783"
click at [474, 526] on div "[DATE]" at bounding box center [517, 532] width 90 height 28
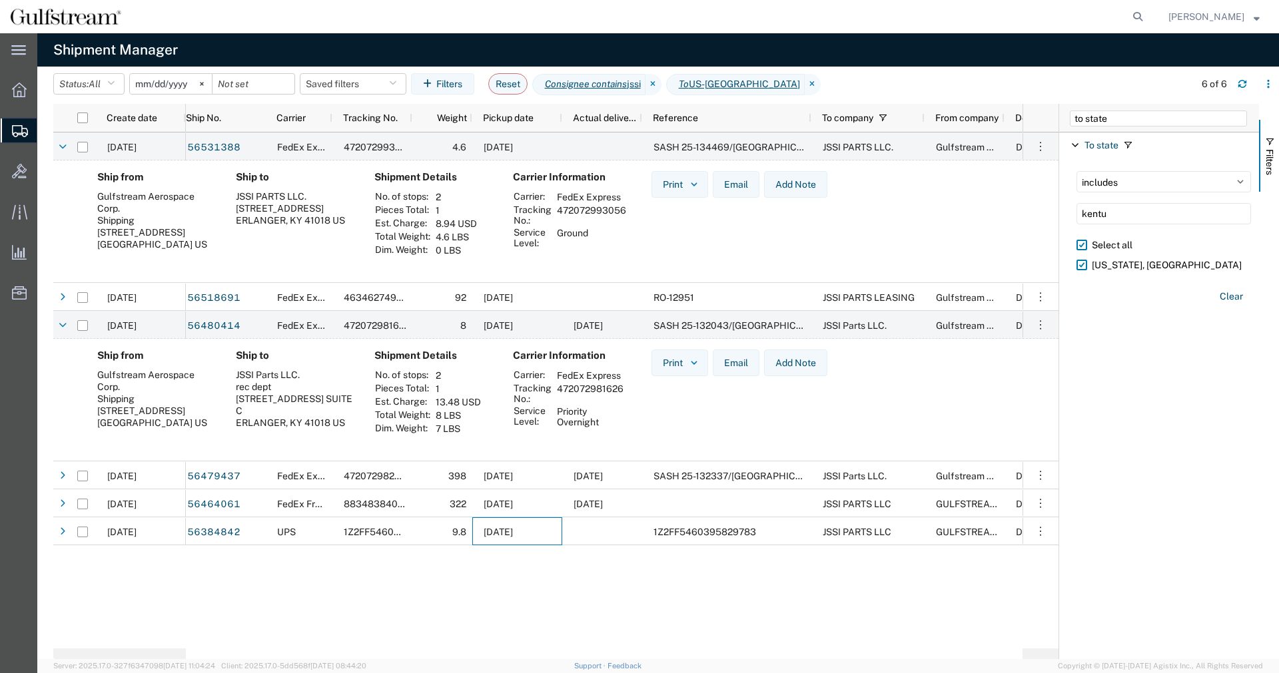
click at [594, 386] on td "472072981626" at bounding box center [590, 393] width 76 height 23
copy td "472072981626"
click at [468, 327] on div "8" at bounding box center [442, 325] width 60 height 28
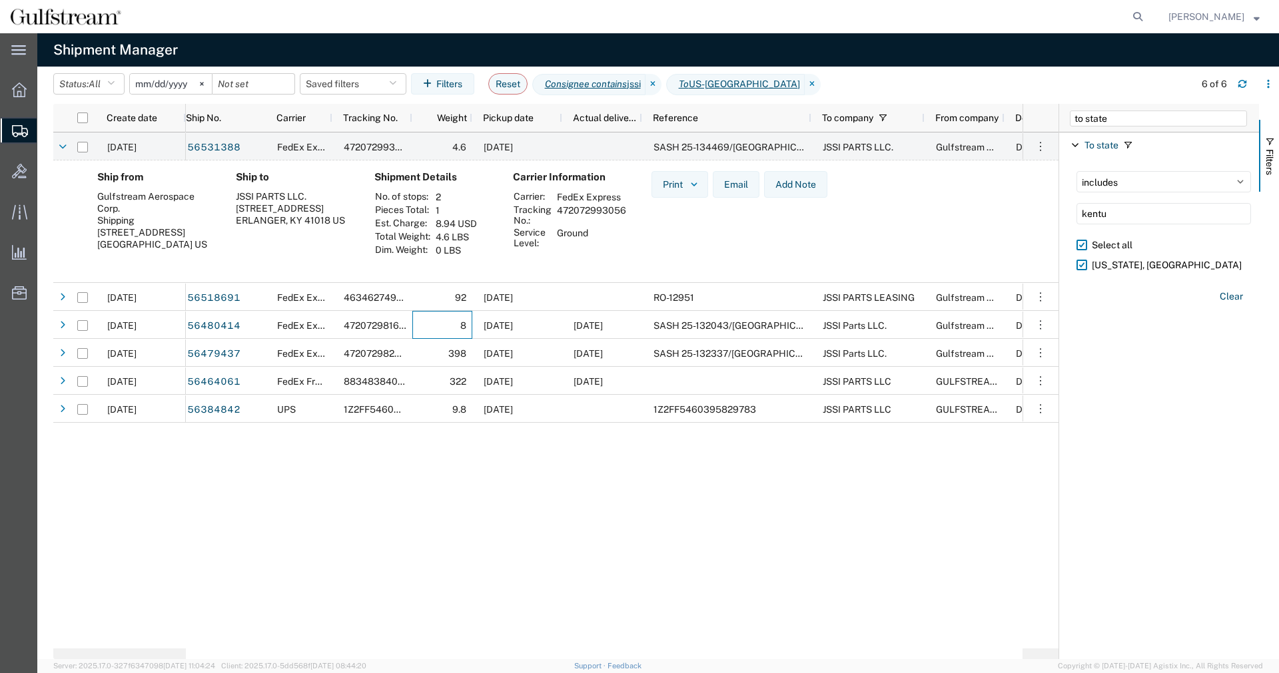
click at [579, 204] on td "472072993056" at bounding box center [591, 215] width 79 height 23
copy td "472072993056"
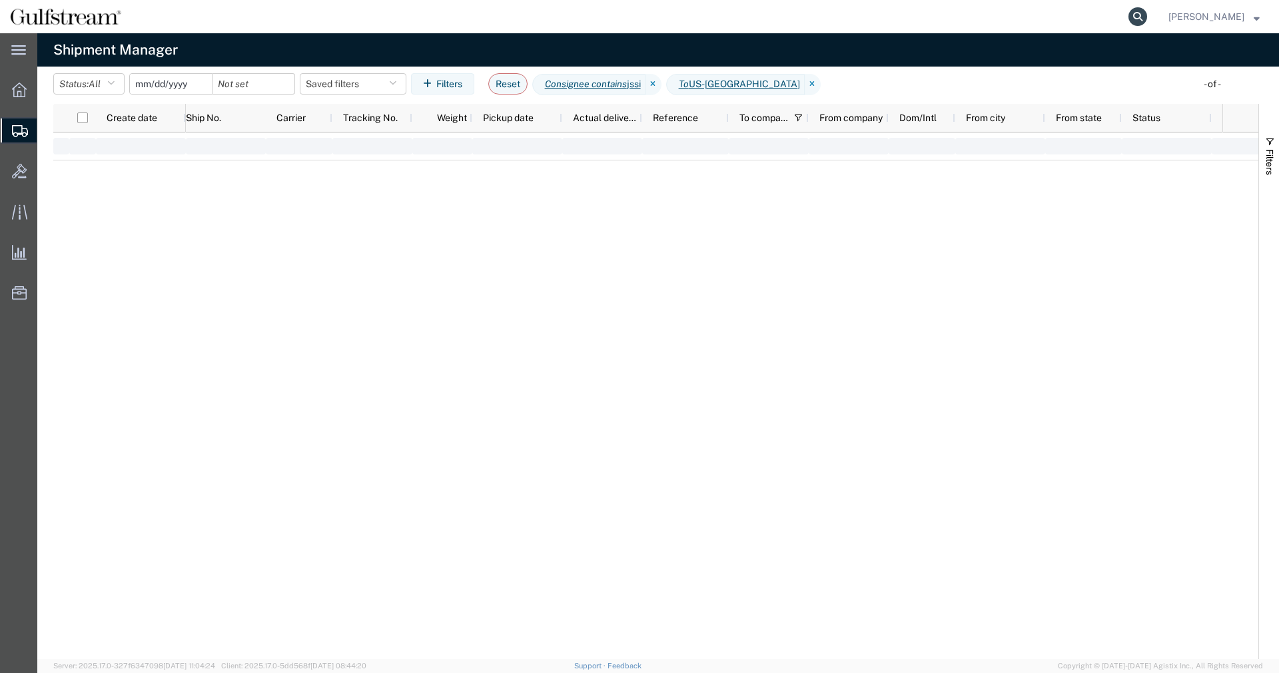
click at [1147, 20] on icon at bounding box center [1137, 16] width 19 height 19
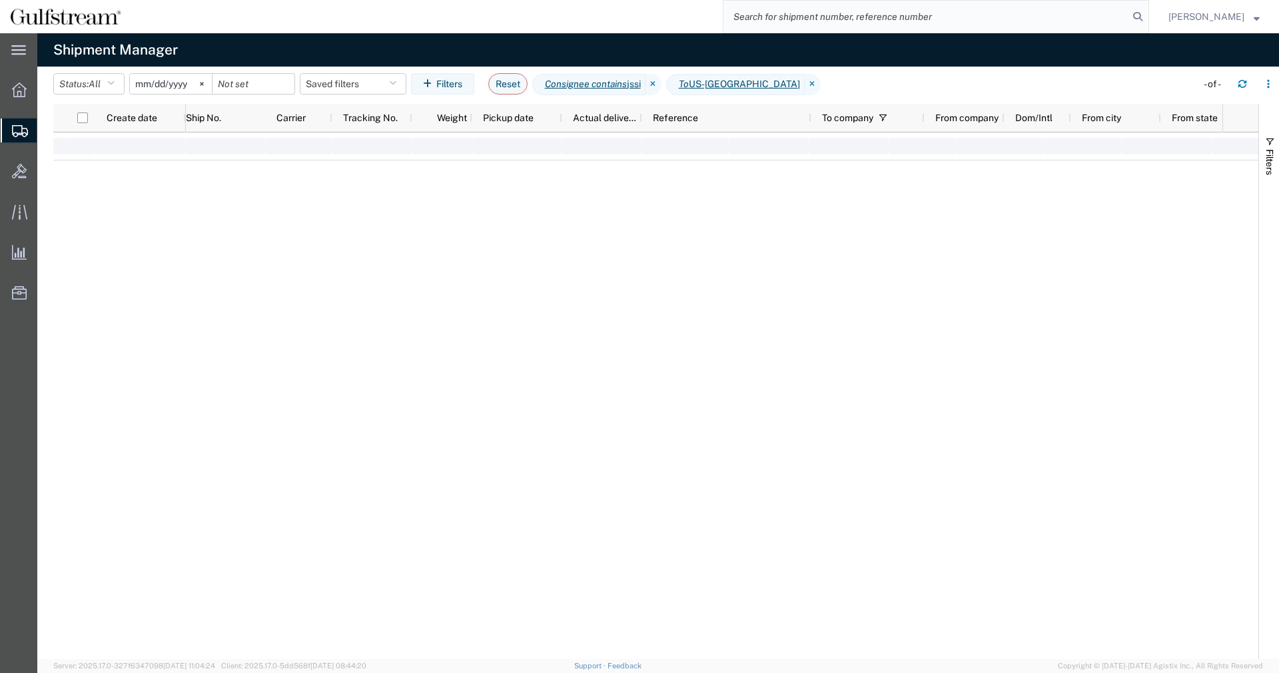
click at [1112, 16] on input "search" at bounding box center [925, 17] width 405 height 32
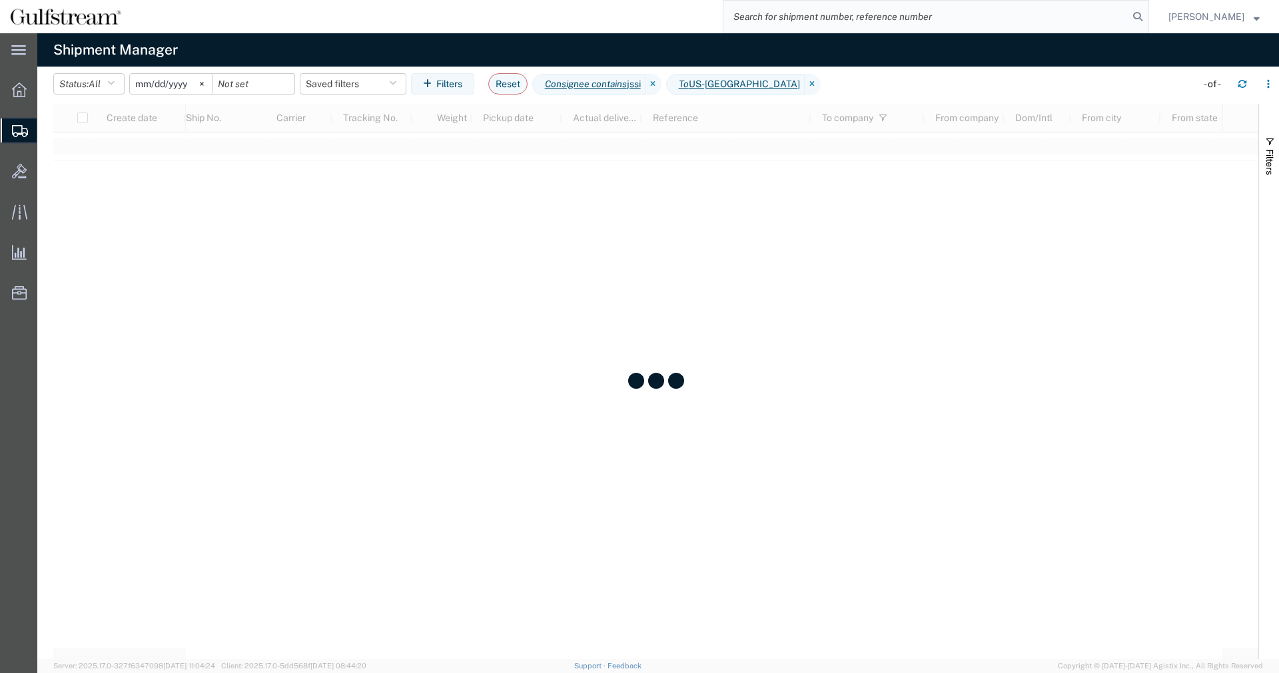
paste input "466394258659"
click at [1142, 16] on icon at bounding box center [1137, 16] width 19 height 19
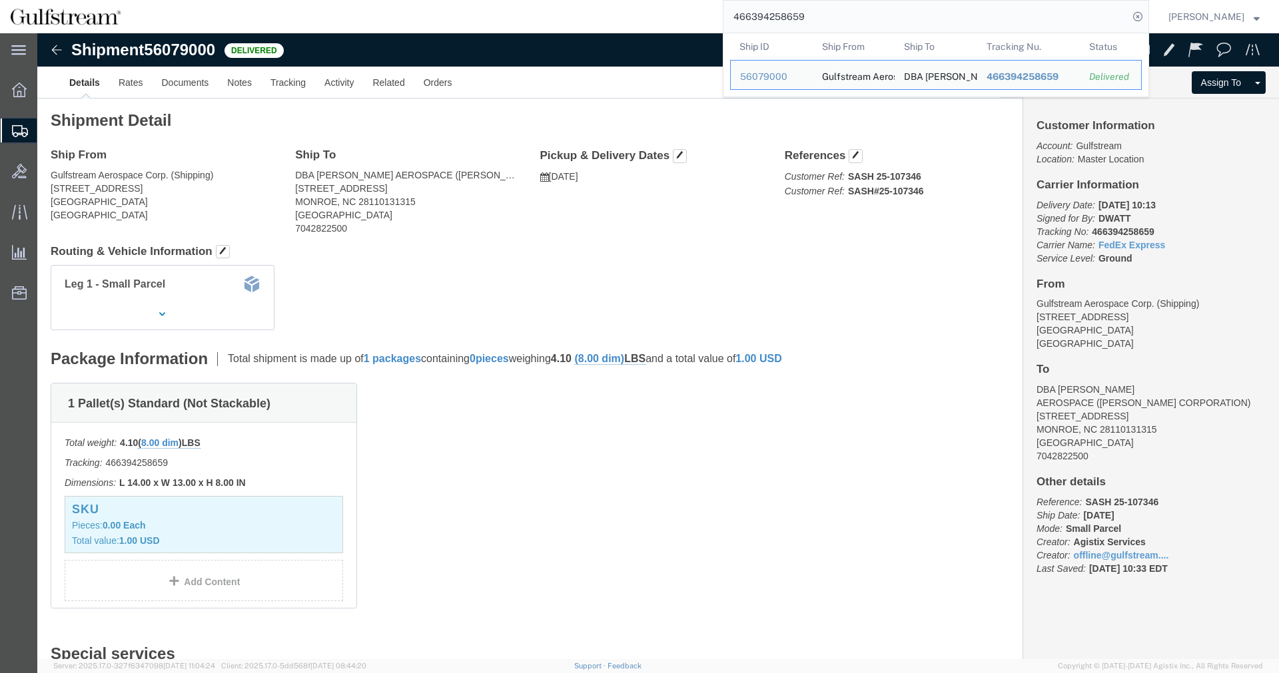
click at [769, 15] on input "466394258659" at bounding box center [925, 17] width 405 height 32
paste input "1Z2FF5460395829783"
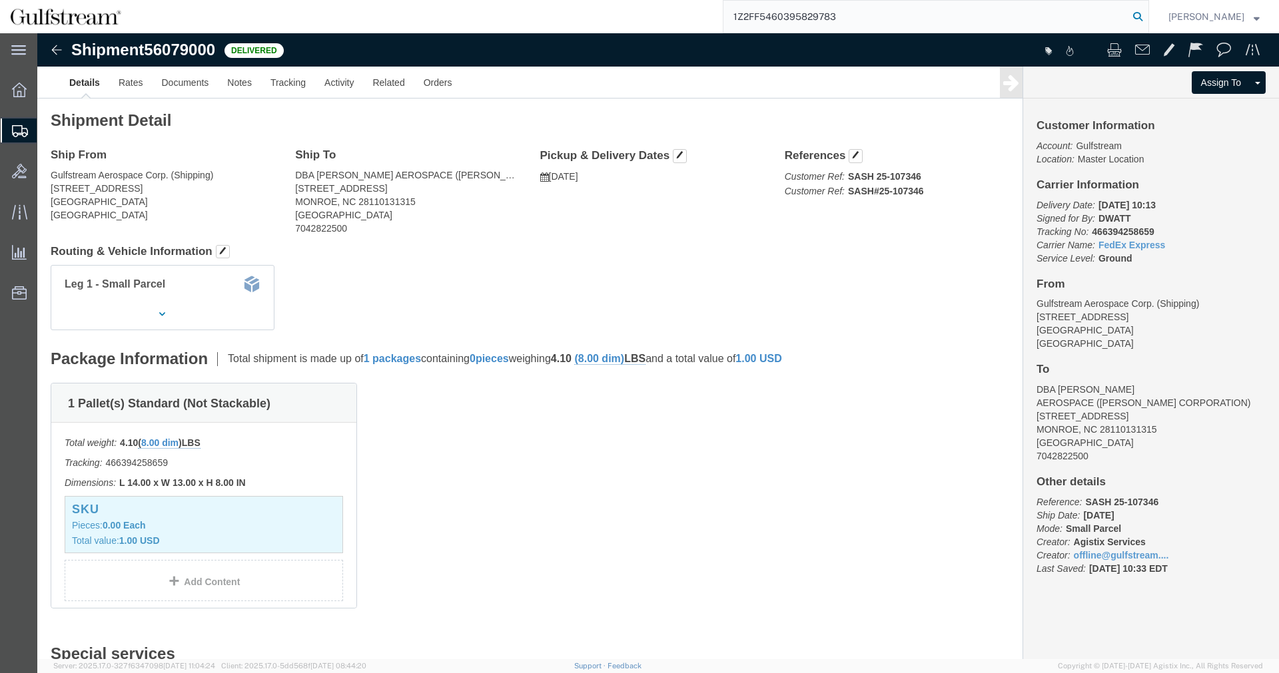
click at [1147, 16] on icon at bounding box center [1137, 16] width 19 height 19
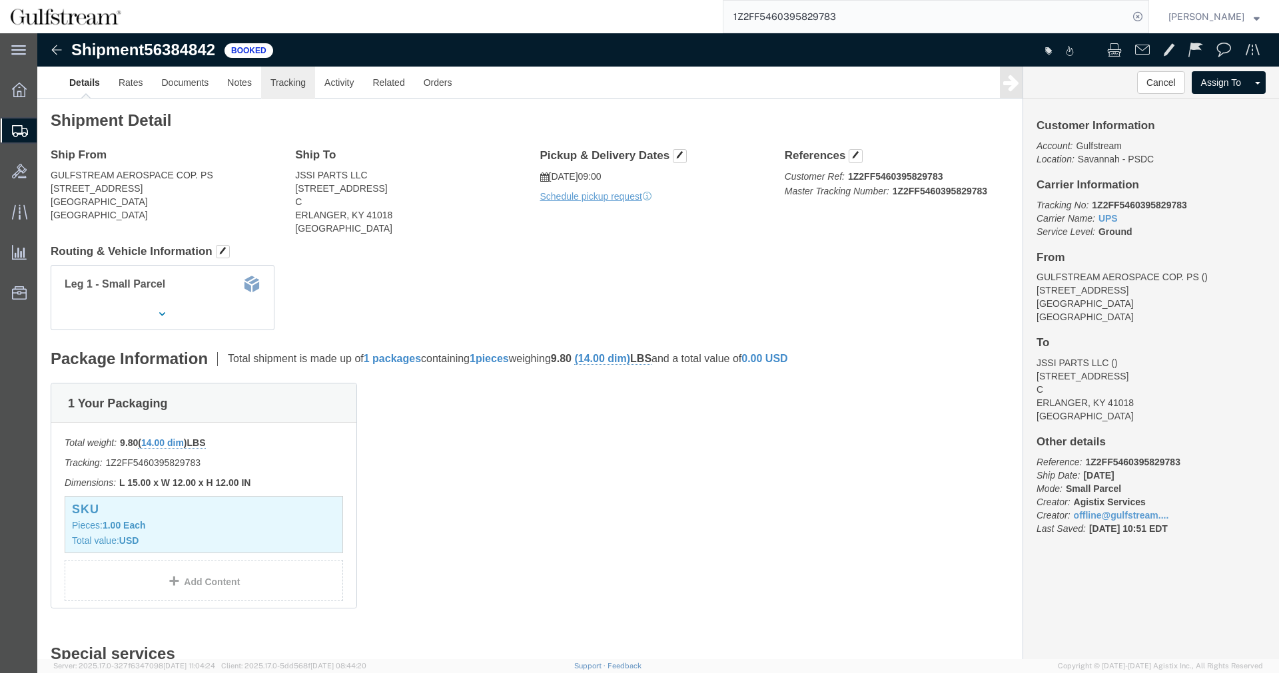
click link "Tracking"
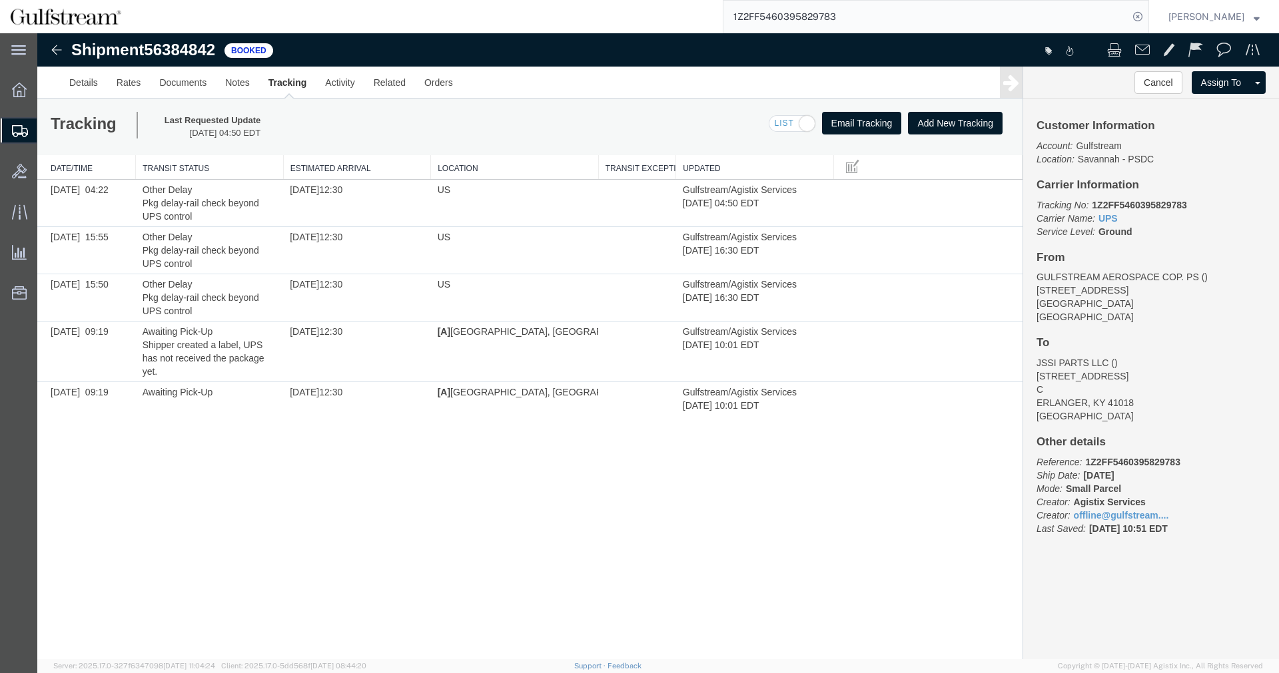
click at [760, 7] on input "1Z2FF5460395829783" at bounding box center [925, 17] width 405 height 32
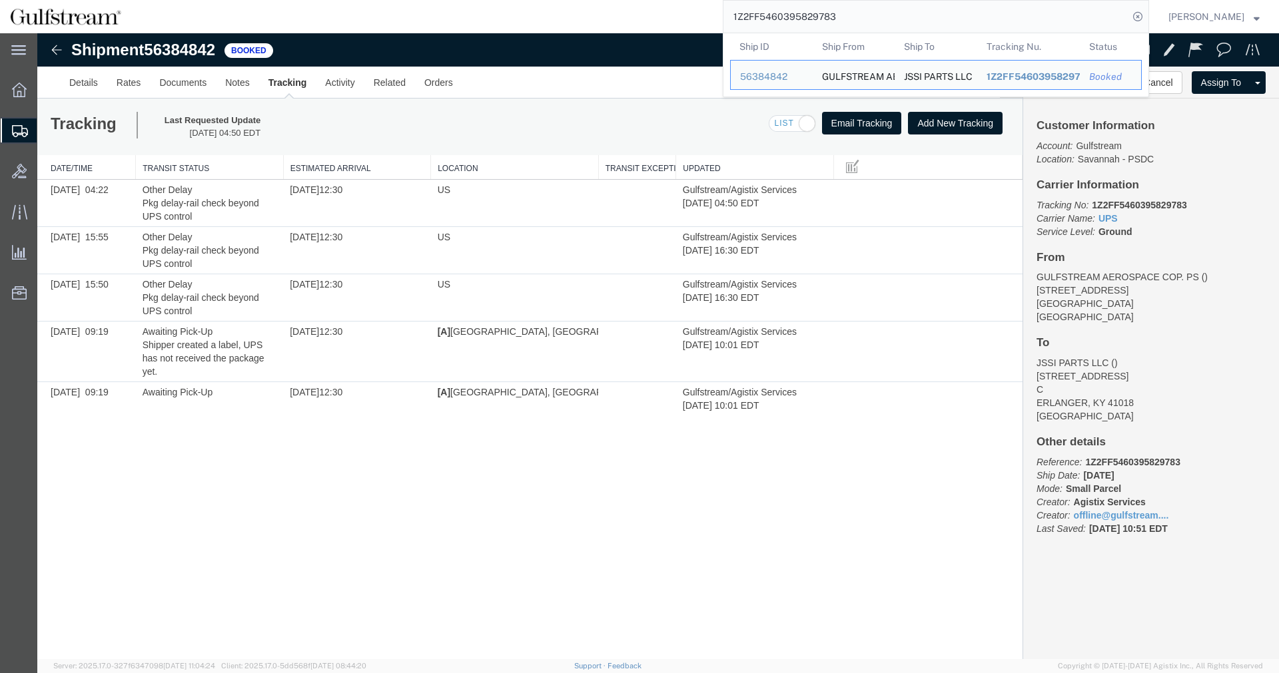
click at [760, 7] on input "1Z2FF5460395829783" at bounding box center [925, 17] width 405 height 32
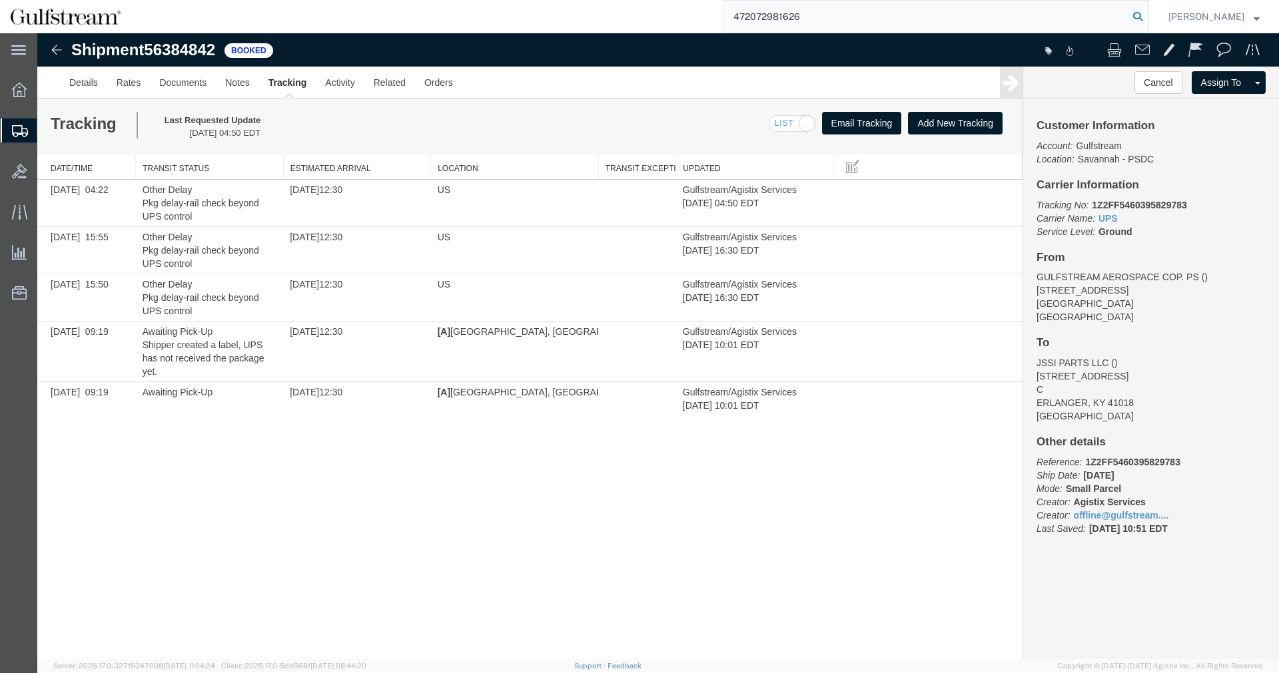
click at [1147, 11] on icon at bounding box center [1137, 16] width 19 height 19
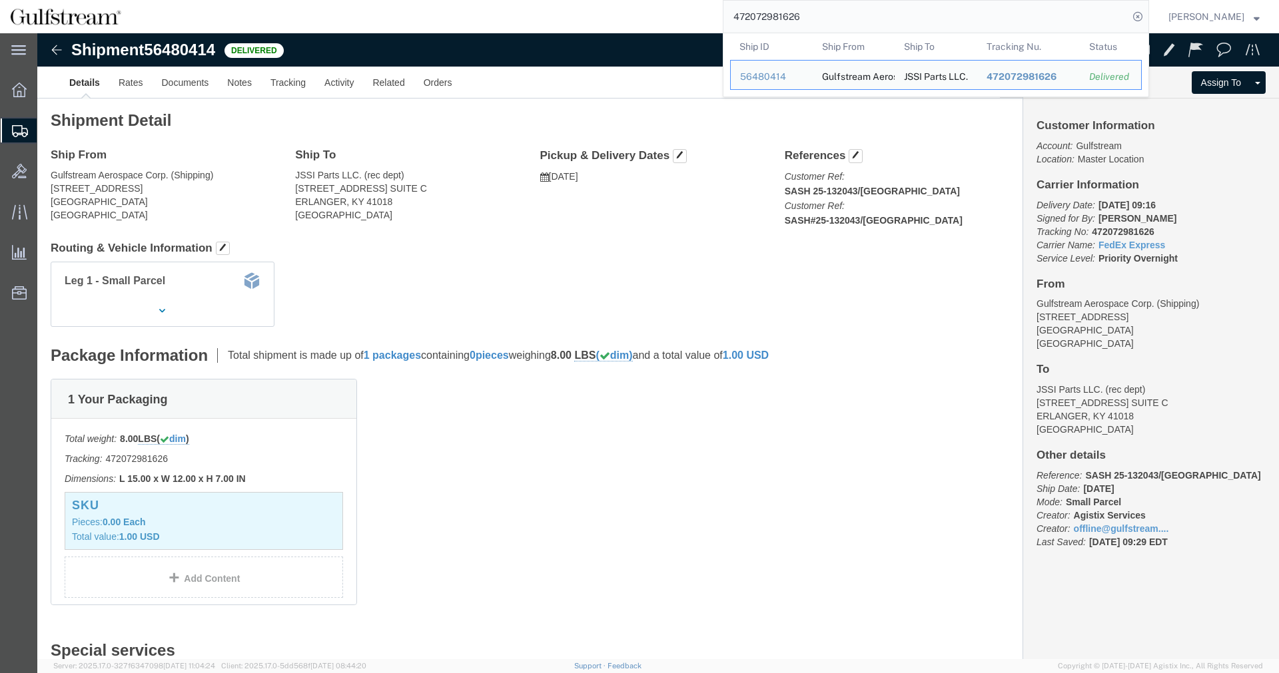
click at [784, 9] on input "472072981626" at bounding box center [925, 17] width 405 height 32
paste input "9305"
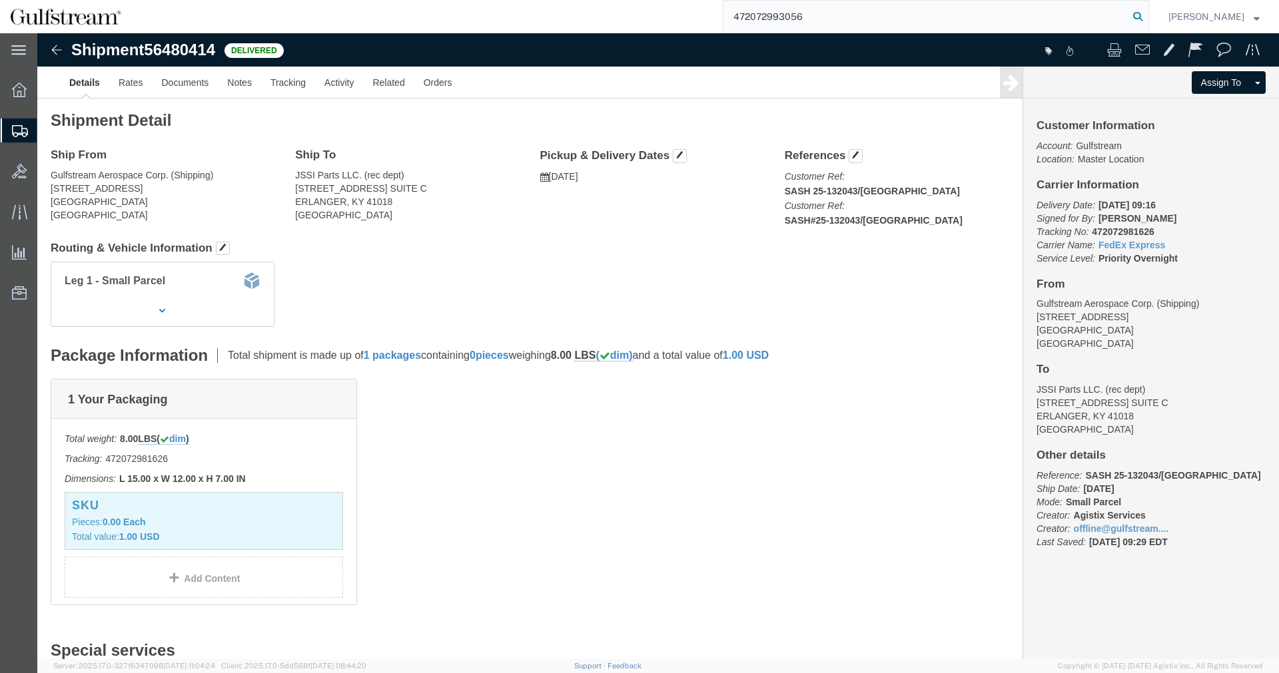
type input "472072993056"
click at [1147, 15] on icon at bounding box center [1137, 16] width 19 height 19
